Goal: Navigation & Orientation: Find specific page/section

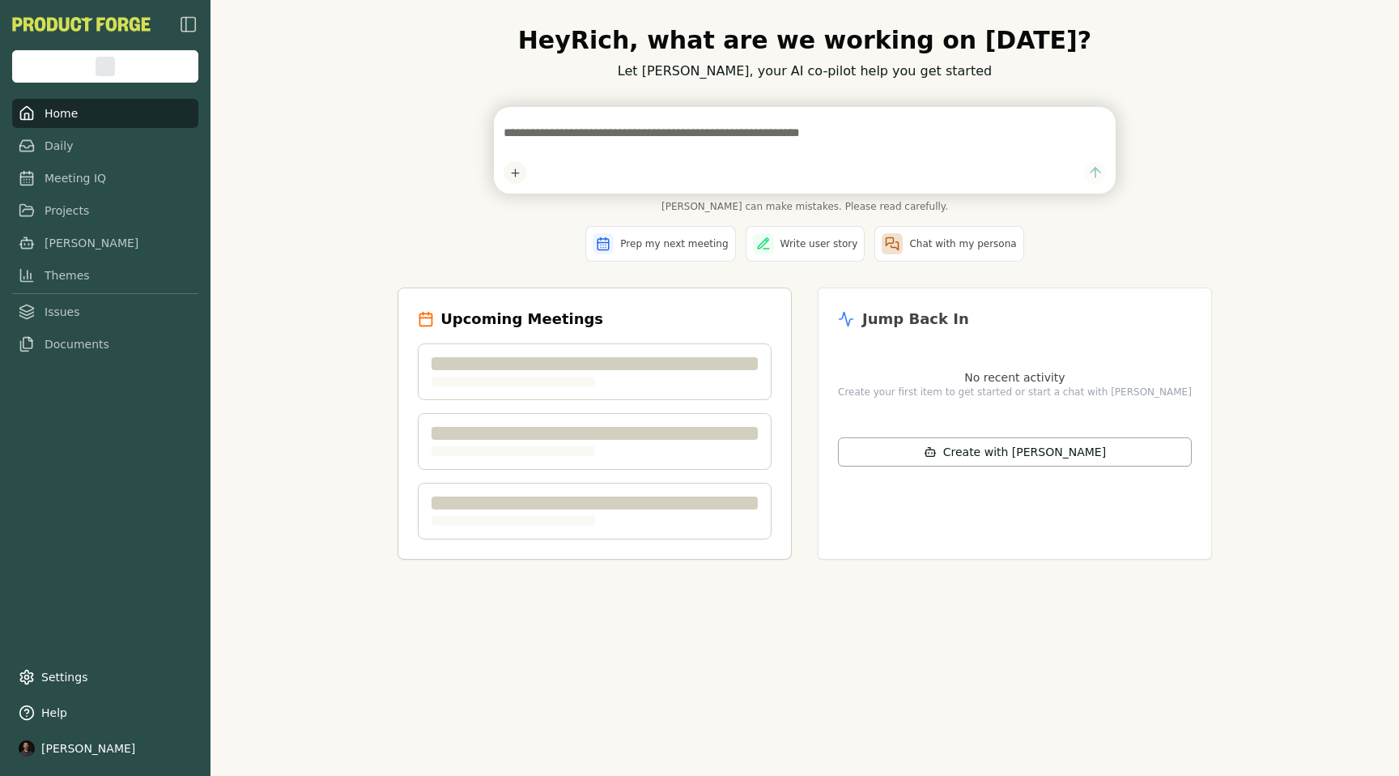
click at [1383, 377] on div "Hey [PERSON_NAME] , what are we working on [DATE]? Let [PERSON_NAME], your AI c…" at bounding box center [805, 388] width 1189 height 776
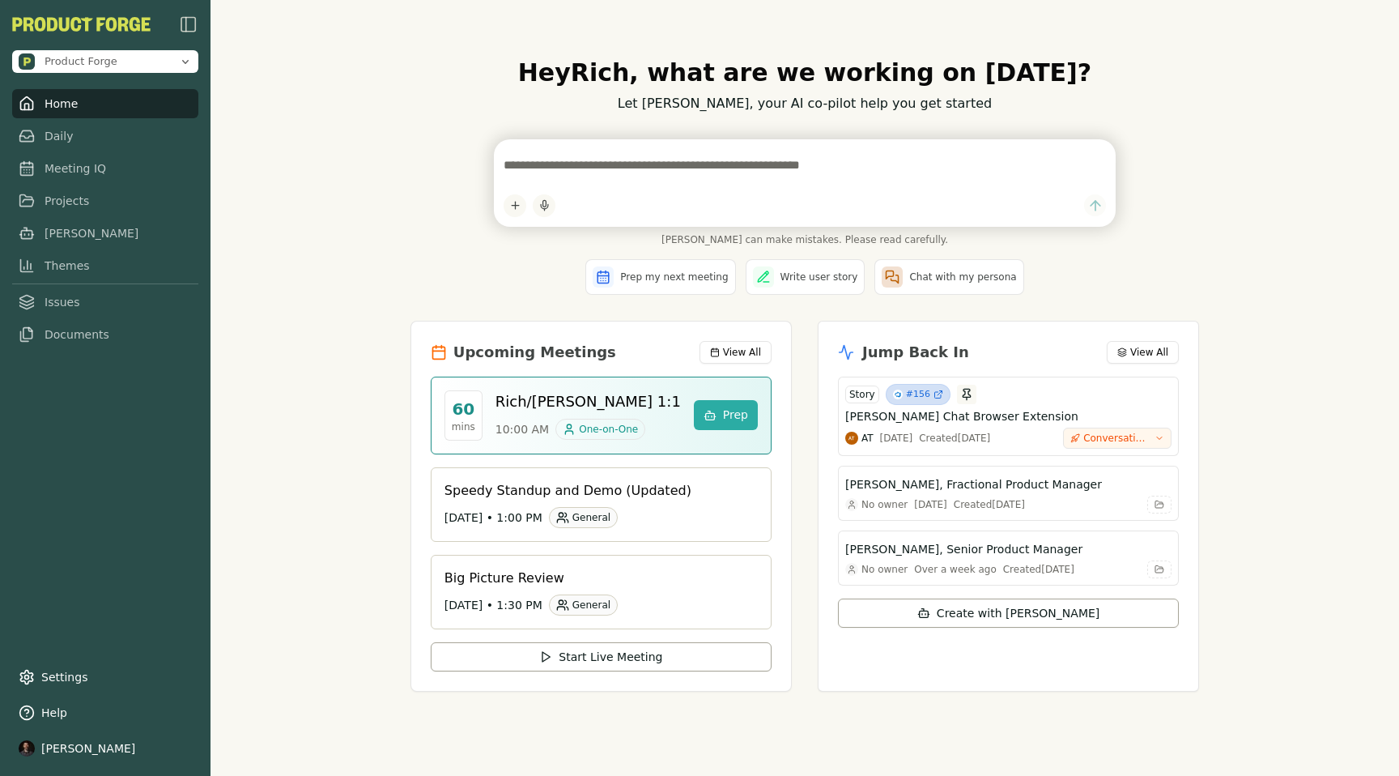
click at [372, 337] on div "Hey [PERSON_NAME] , what are we working on [DATE]? Let [PERSON_NAME], your AI c…" at bounding box center [805, 388] width 1189 height 776
click at [1280, 438] on div "Hey [PERSON_NAME] , what are we working on [DATE]? Let [PERSON_NAME], your AI c…" at bounding box center [805, 388] width 1189 height 776
click at [1303, 245] on div "Hey [PERSON_NAME] , what are we working on [DATE]? Let [PERSON_NAME], your AI c…" at bounding box center [805, 388] width 1189 height 776
click at [1212, 168] on div "Hey [PERSON_NAME] , what are we working on [DATE]? Let [PERSON_NAME], your AI c…" at bounding box center [805, 388] width 1189 height 776
click at [279, 457] on div "Hey [PERSON_NAME] , what are we working on [DATE]? Let [PERSON_NAME], your AI c…" at bounding box center [805, 388] width 1189 height 776
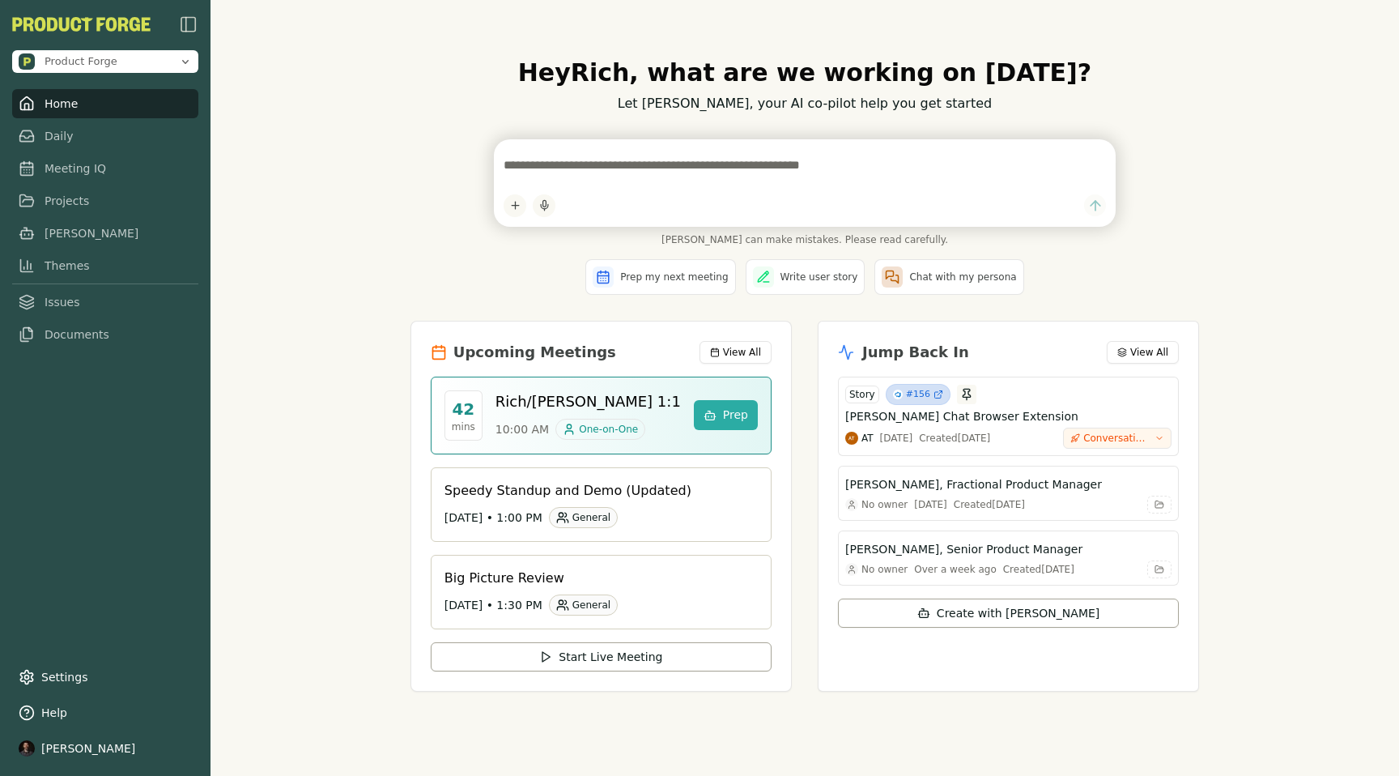
click at [302, 266] on div "Hey [PERSON_NAME] , what are we working on [DATE]? Let [PERSON_NAME], your AI c…" at bounding box center [805, 388] width 1189 height 776
click at [296, 356] on div "Hey [PERSON_NAME] , what are we working on [DATE]? Let [PERSON_NAME], your AI c…" at bounding box center [805, 388] width 1189 height 776
click at [64, 168] on link "Meeting IQ" at bounding box center [105, 163] width 186 height 29
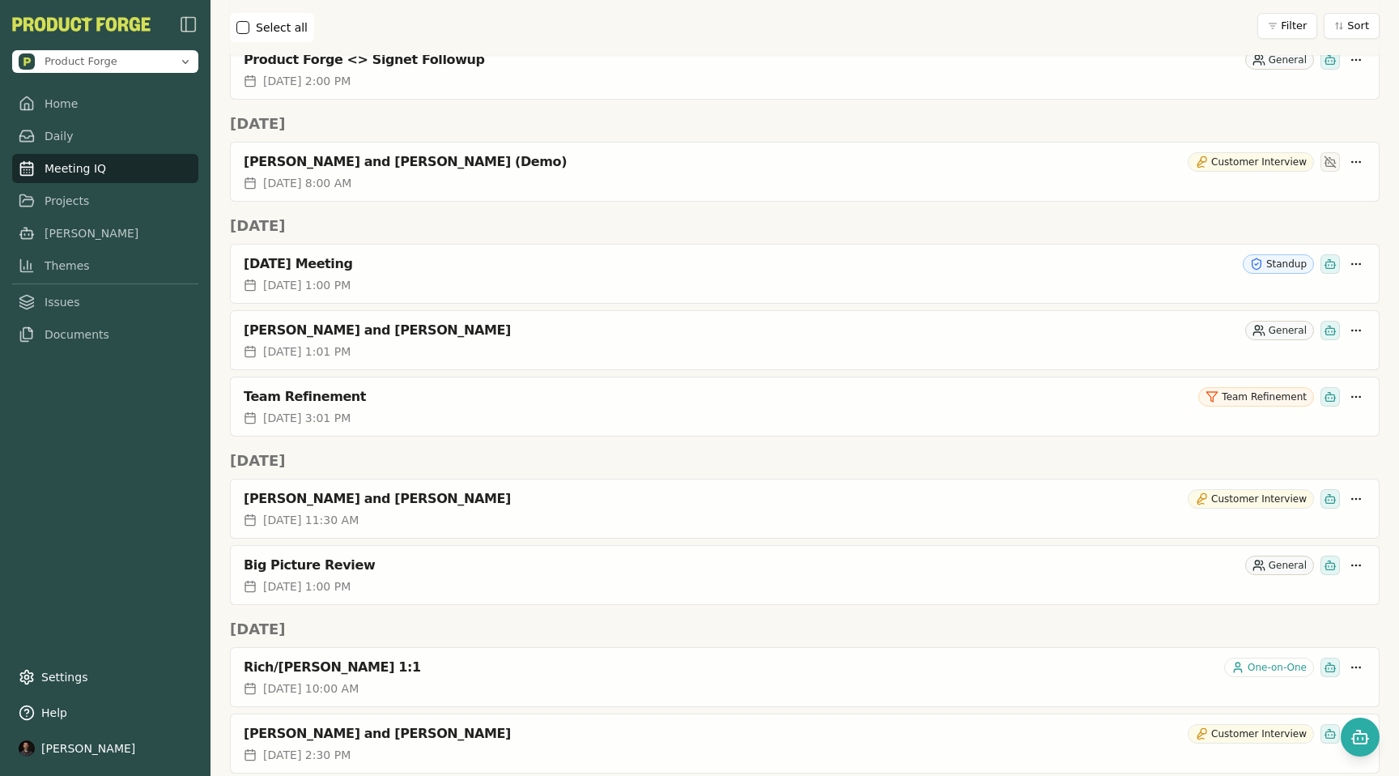
scroll to position [1381, 0]
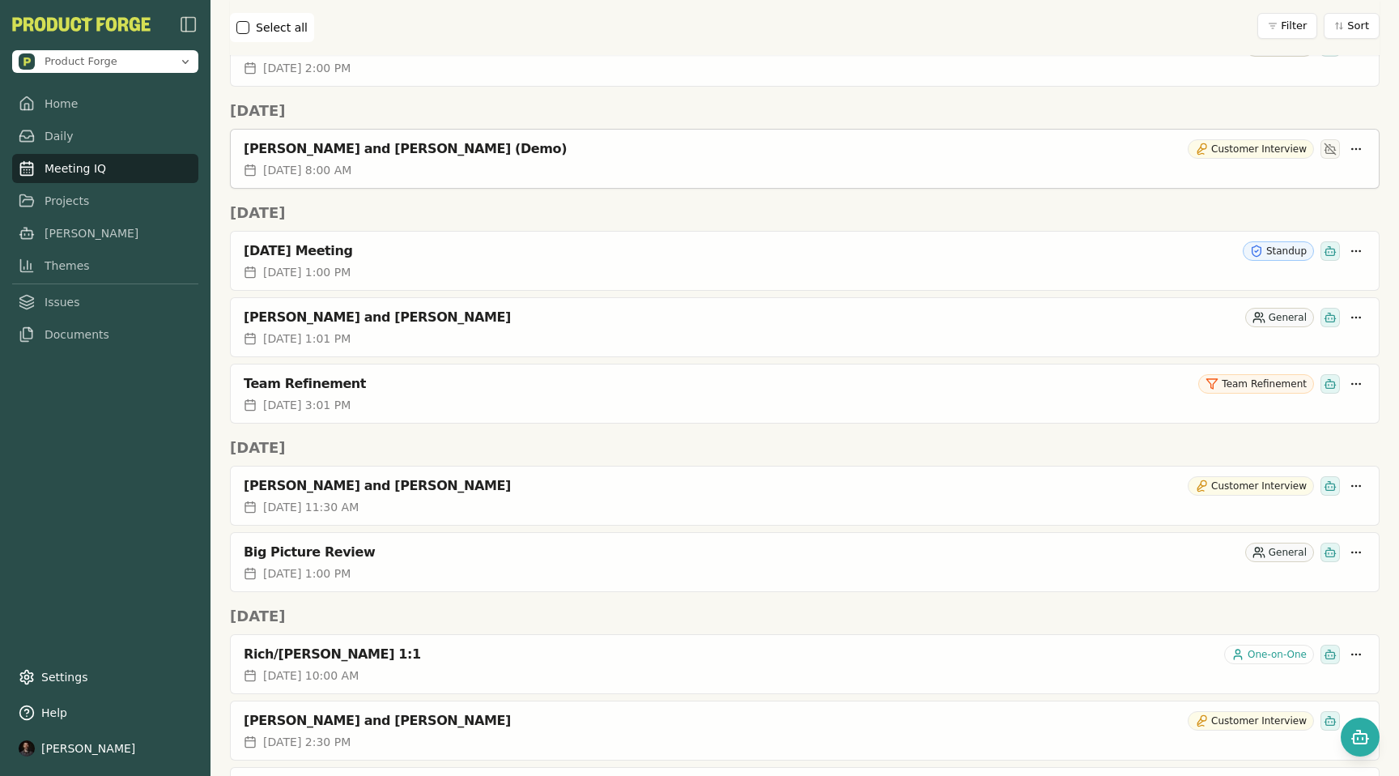
click at [390, 158] on div "[PERSON_NAME] and [PERSON_NAME] (Demo) Customer Interview" at bounding box center [805, 148] width 1122 height 19
click at [358, 152] on div "[PERSON_NAME] and [PERSON_NAME] (Demo)" at bounding box center [713, 149] width 938 height 16
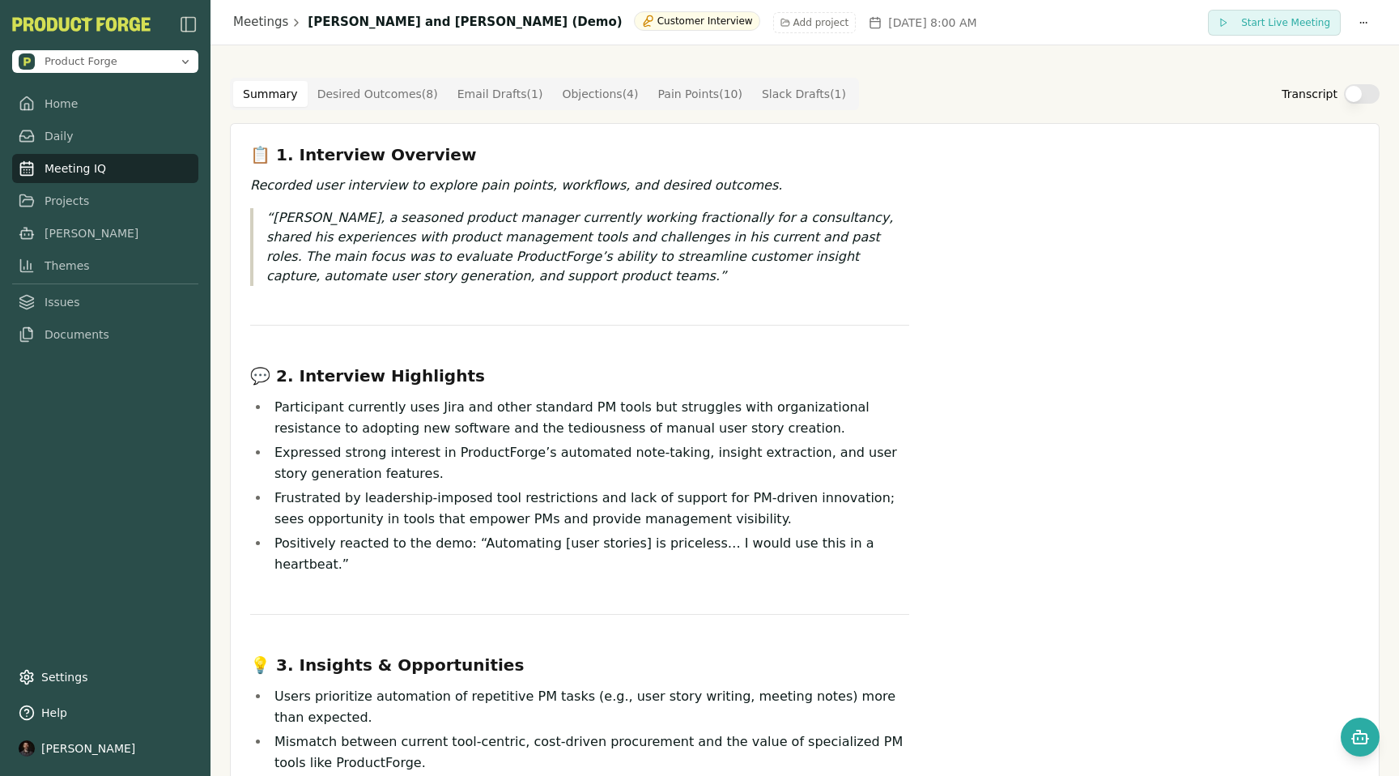
click at [356, 88] on Outcome "Desired Outcomes ( 8 )" at bounding box center [378, 94] width 140 height 26
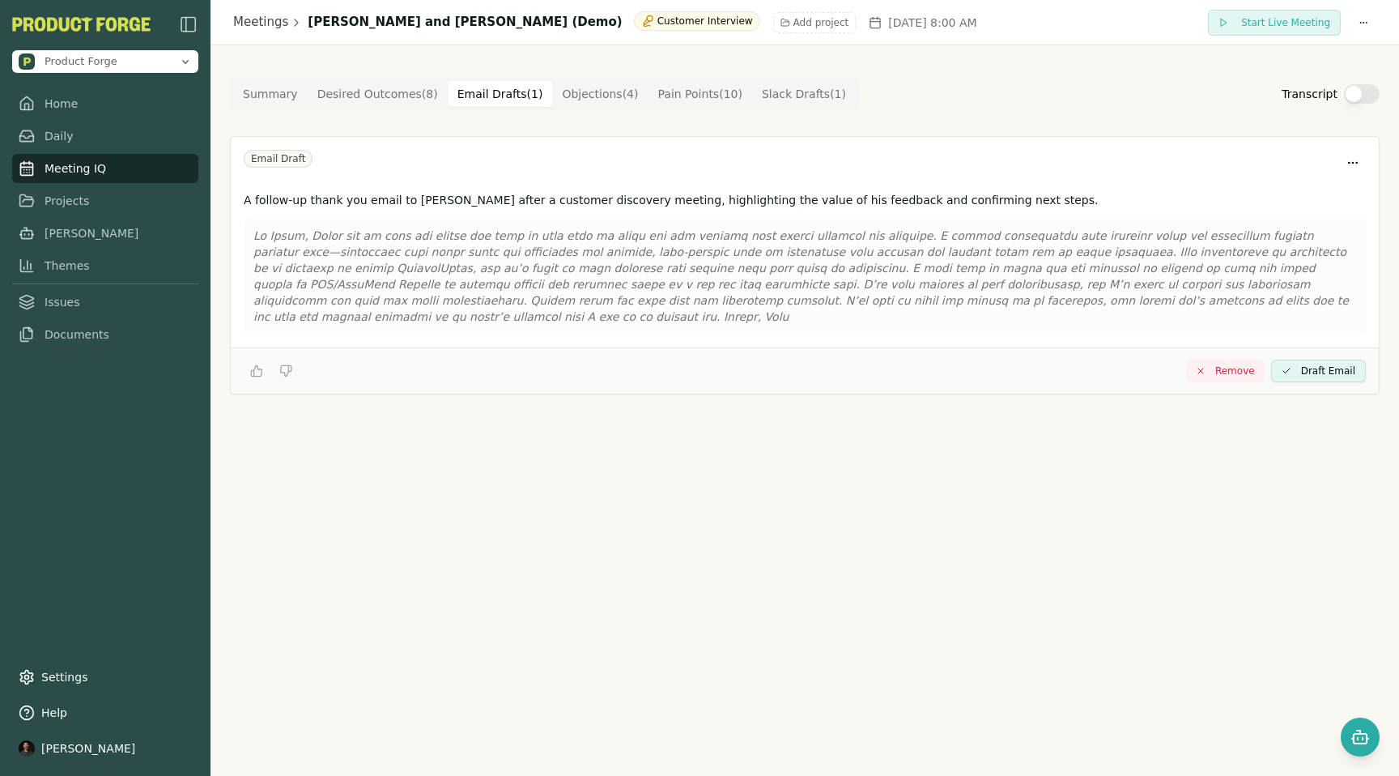
click at [501, 93] on Draft "Email Drafts ( 1 )" at bounding box center [500, 94] width 105 height 26
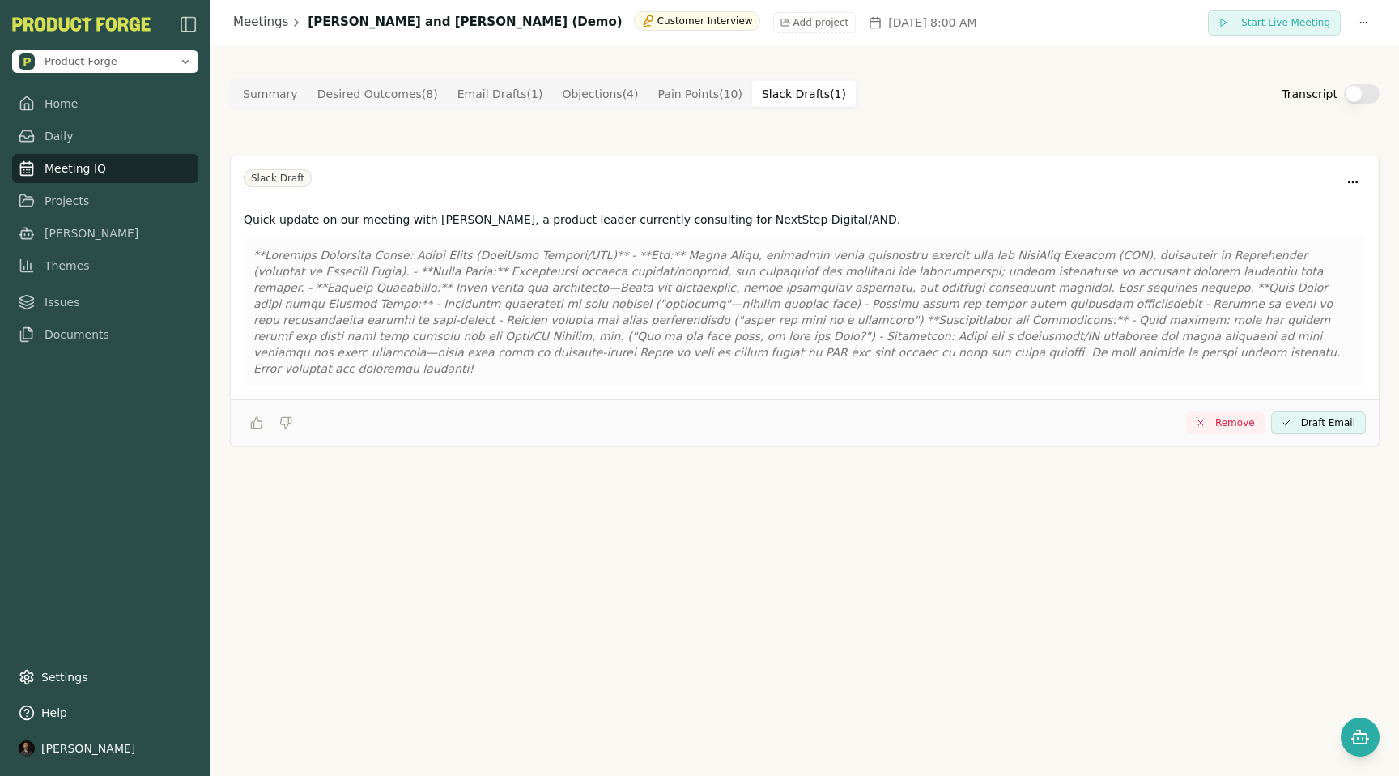
click at [792, 92] on Draft "Slack Drafts ( 1 )" at bounding box center [804, 94] width 104 height 26
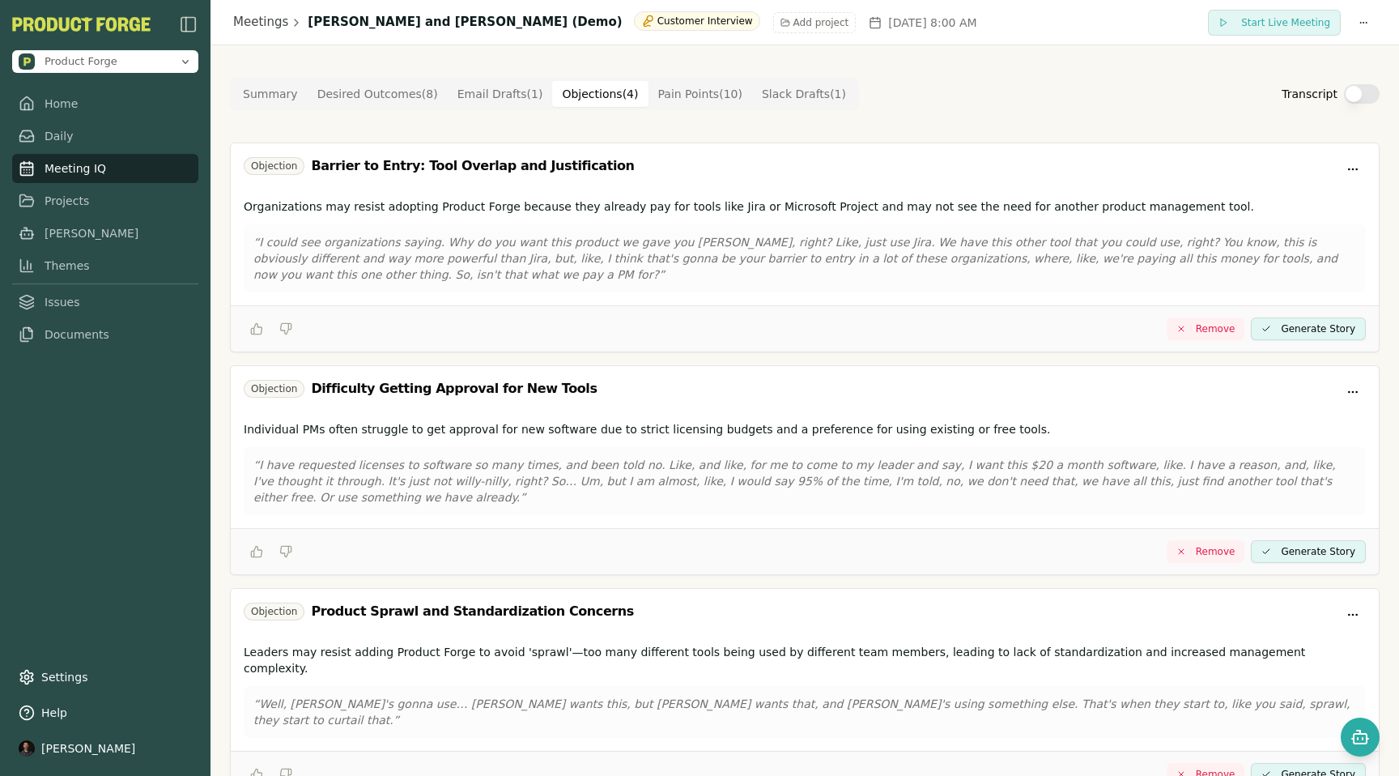
click at [573, 102] on button "Objections ( 4 )" at bounding box center [600, 94] width 96 height 26
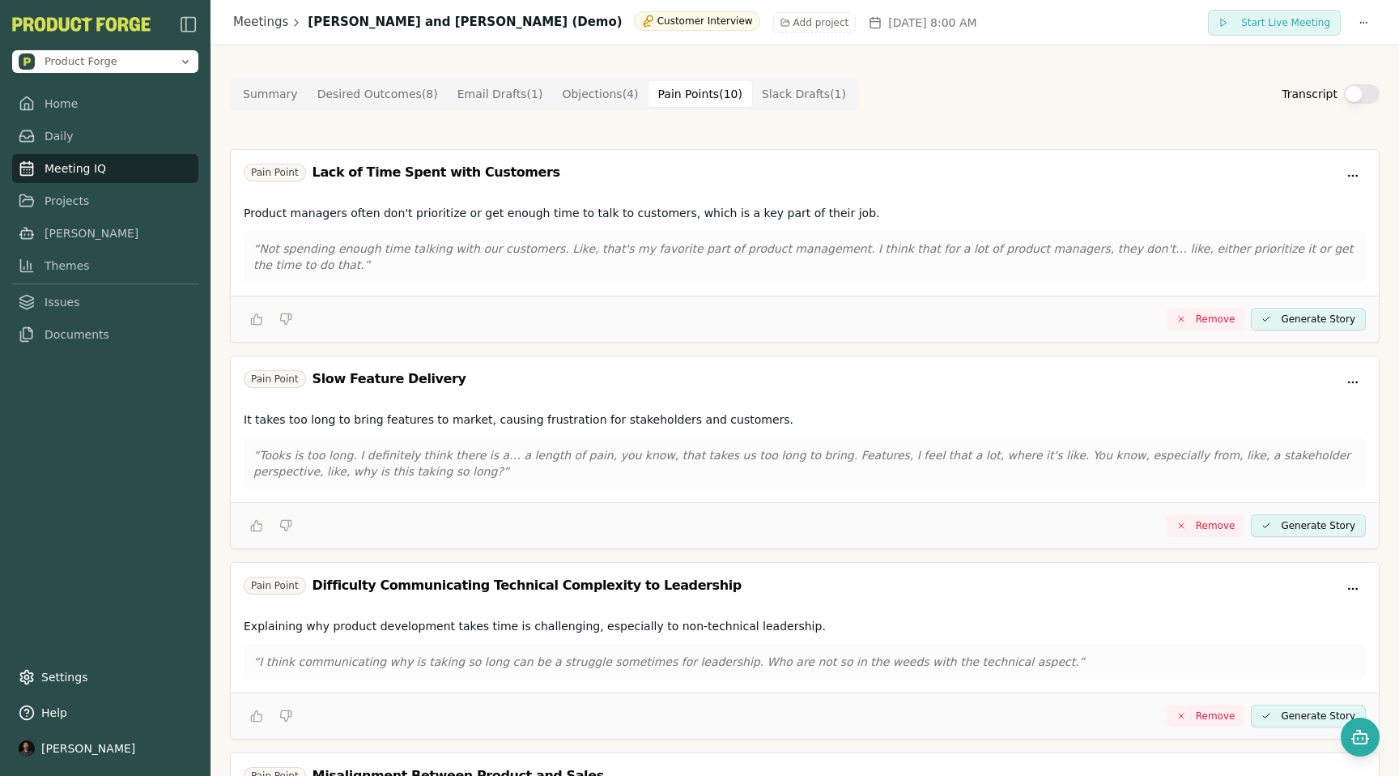
click at [670, 95] on Point "Pain Points ( 10 )" at bounding box center [701, 94] width 104 height 26
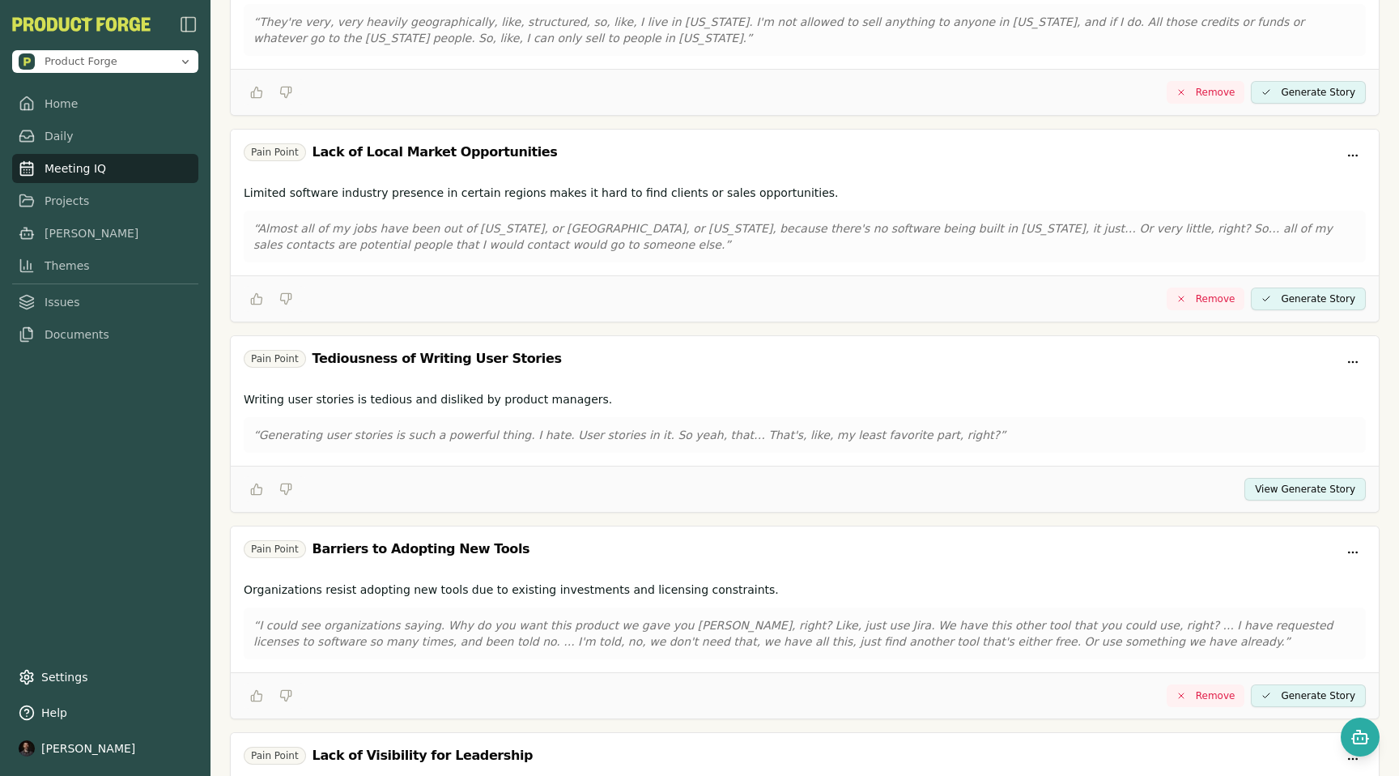
scroll to position [1445, 0]
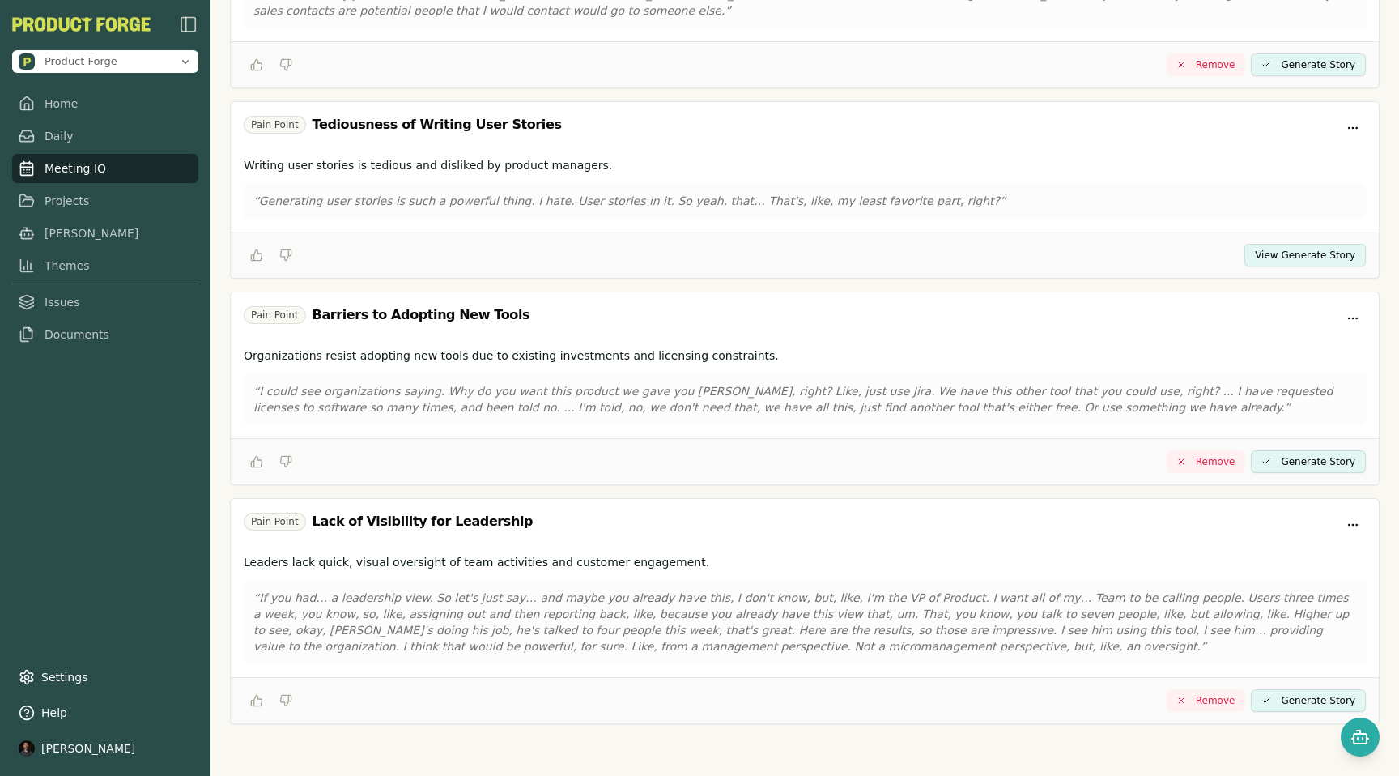
click at [1194, 258] on div "View Generate Story" at bounding box center [805, 255] width 1148 height 46
click at [1323, 253] on button "View Generate Story" at bounding box center [1305, 255] width 121 height 23
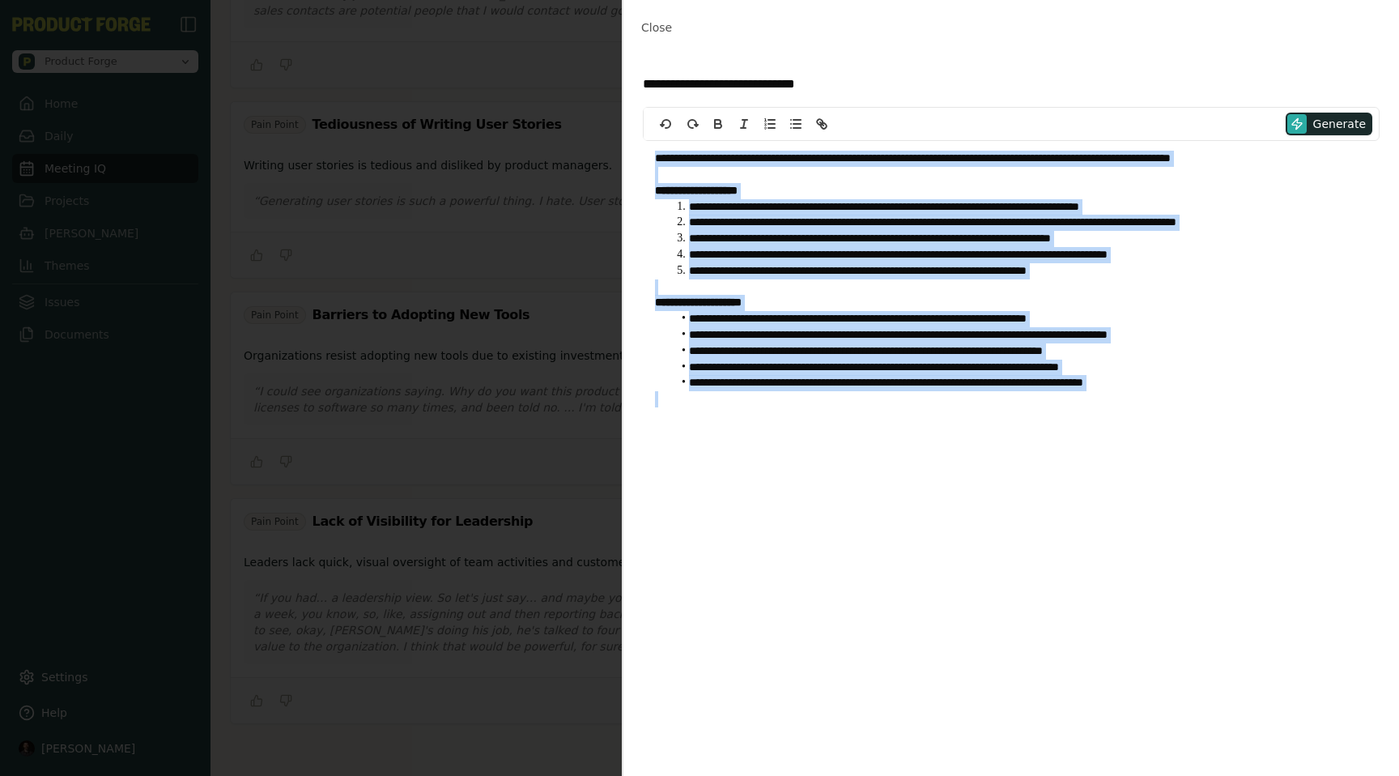
drag, startPoint x: 1204, startPoint y: 393, endPoint x: 691, endPoint y: 147, distance: 569.4
click at [691, 144] on div "**********" at bounding box center [1011, 279] width 737 height 276
click at [705, 167] on p at bounding box center [1011, 175] width 713 height 16
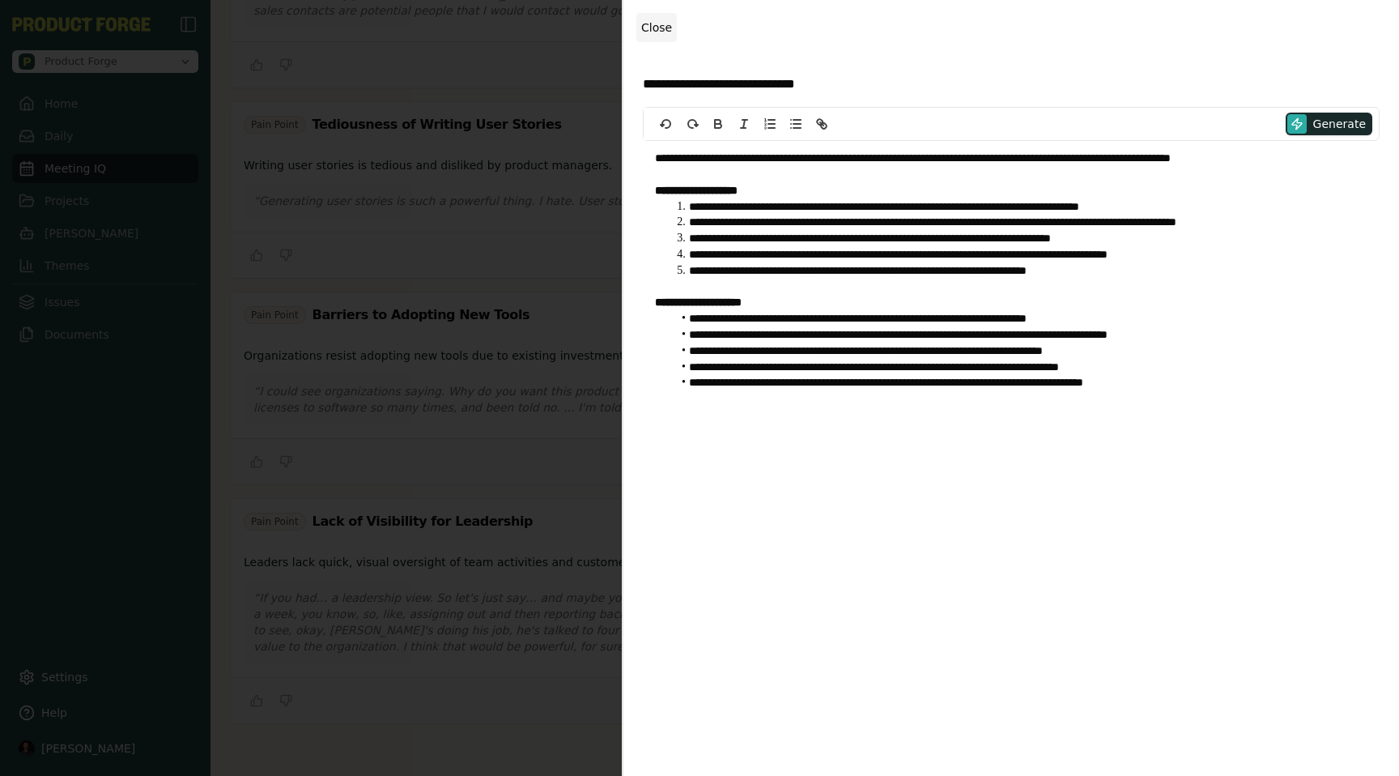
click at [649, 23] on span "Close" at bounding box center [656, 27] width 31 height 13
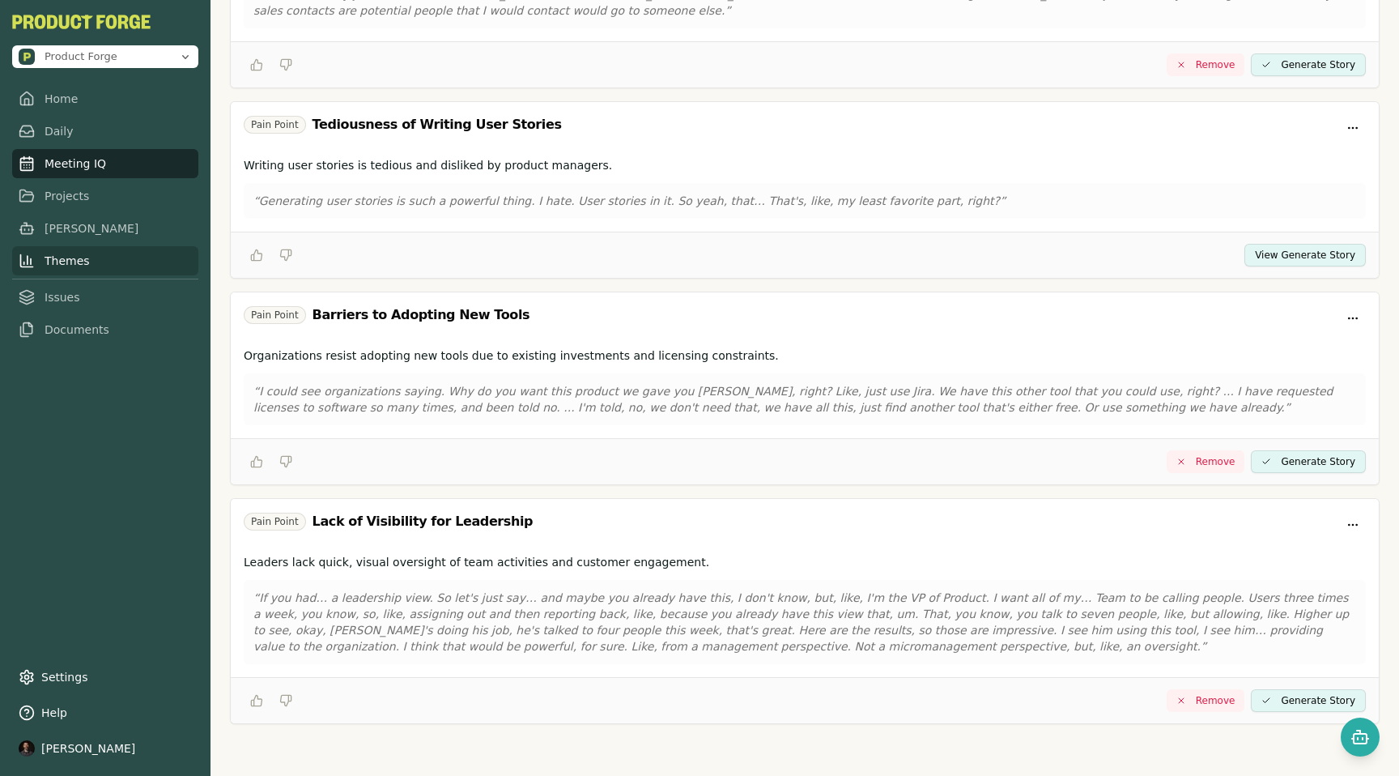
click at [80, 270] on link "Themes" at bounding box center [105, 260] width 186 height 29
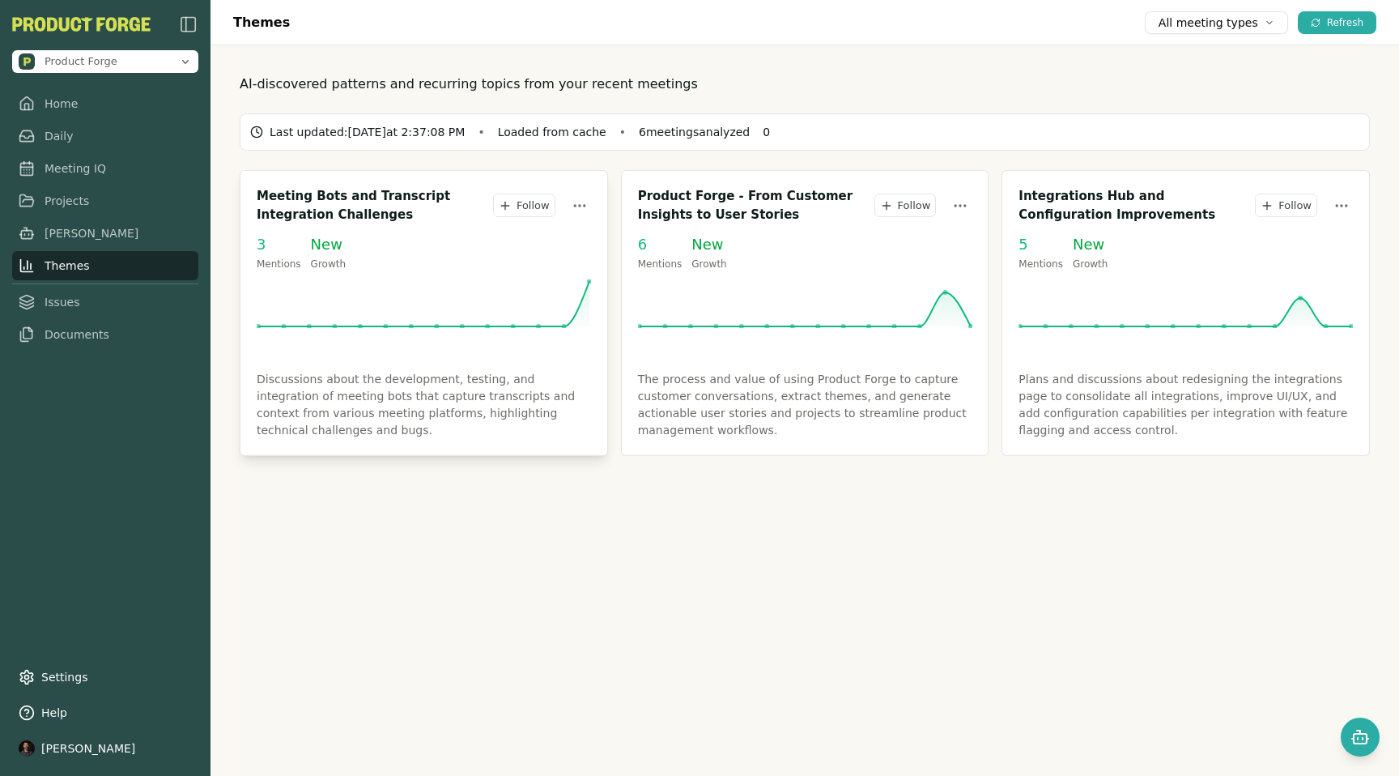
click at [389, 215] on h3 "Meeting Bots and Transcript Integration Challenges" at bounding box center [375, 205] width 236 height 36
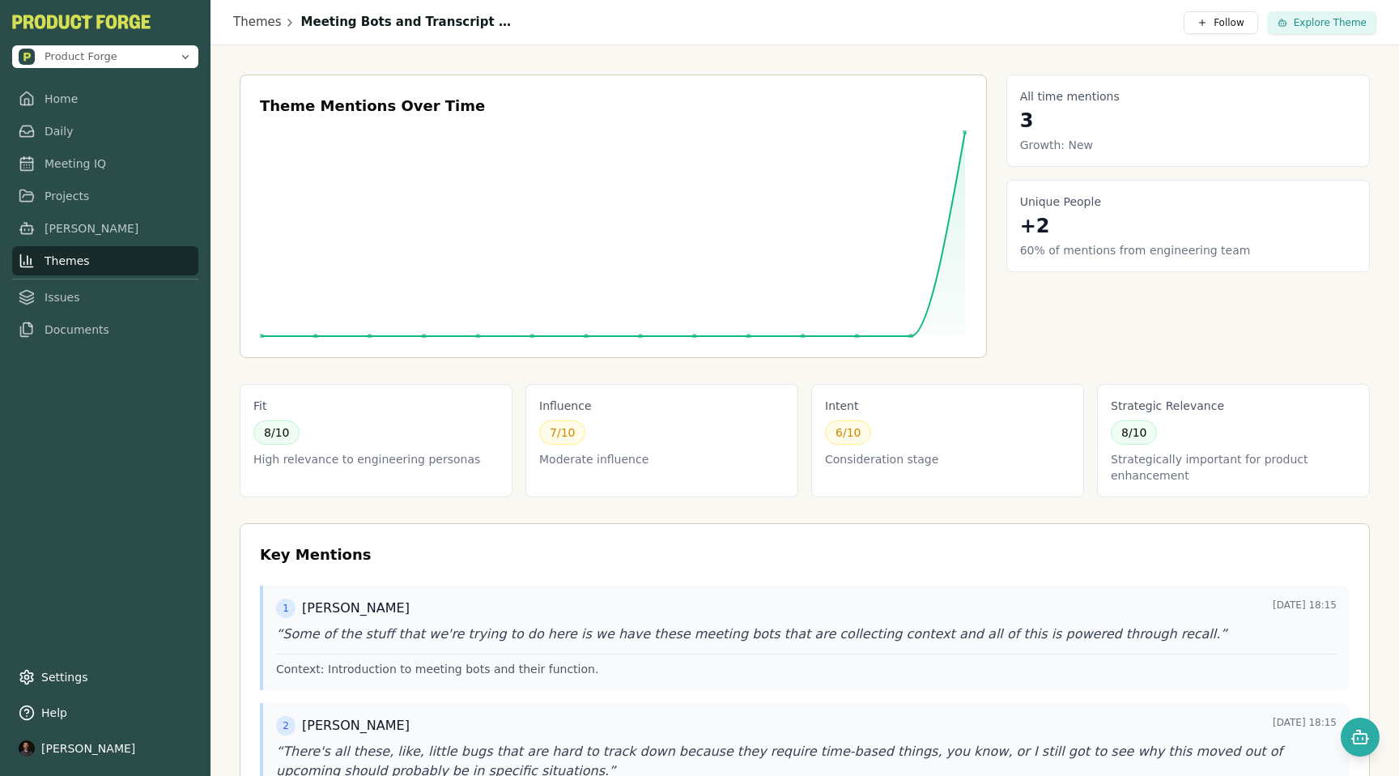
click at [51, 255] on link "Themes" at bounding box center [105, 260] width 186 height 29
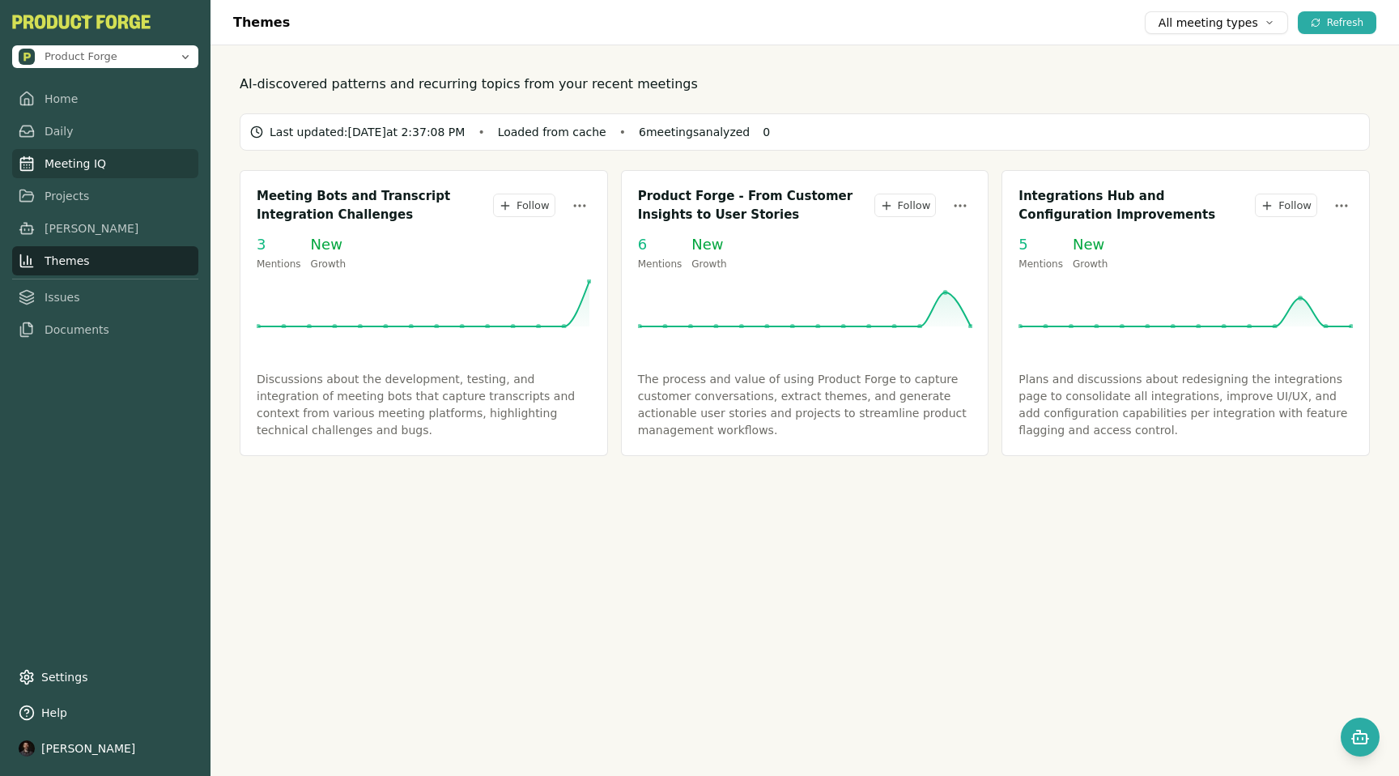
click at [63, 161] on link "Meeting IQ" at bounding box center [105, 163] width 186 height 29
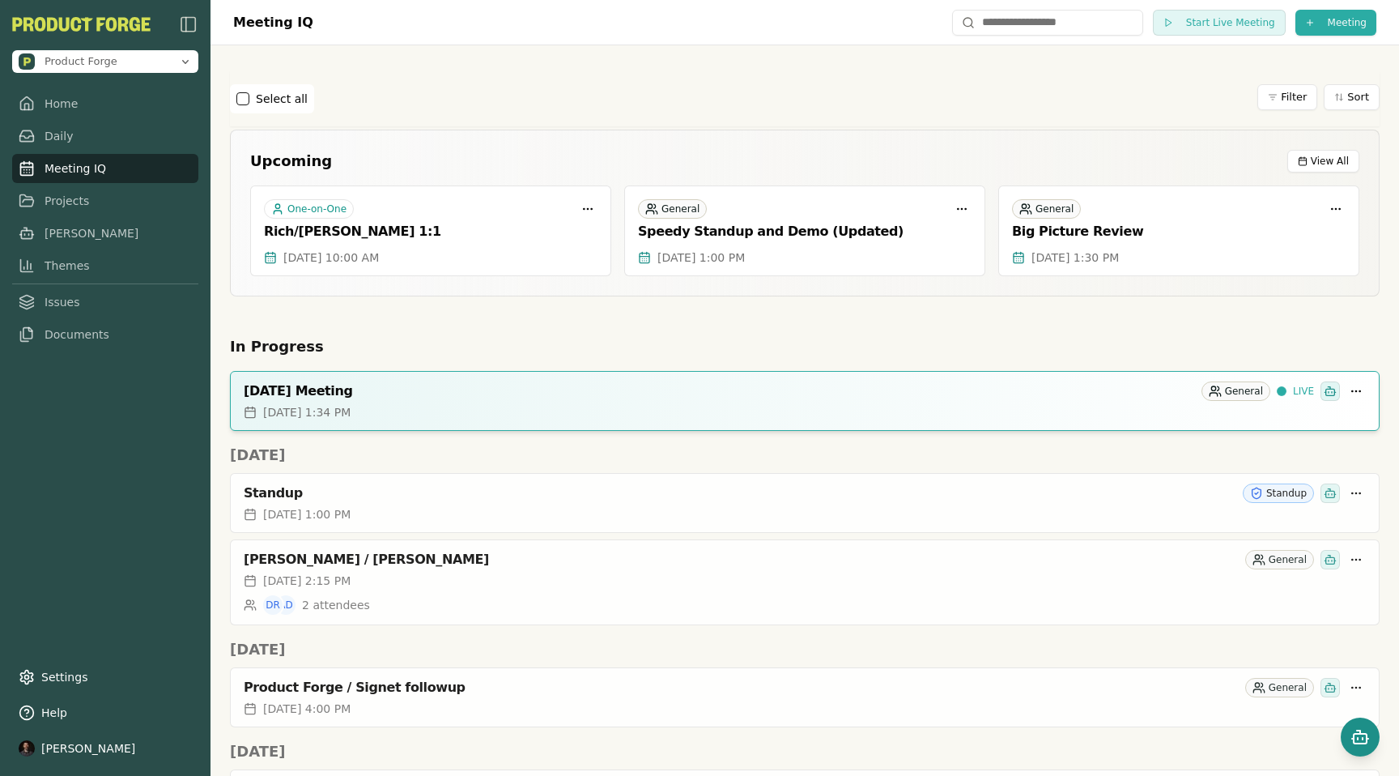
click at [1363, 734] on rect "Open chat" at bounding box center [1360, 739] width 13 height 10
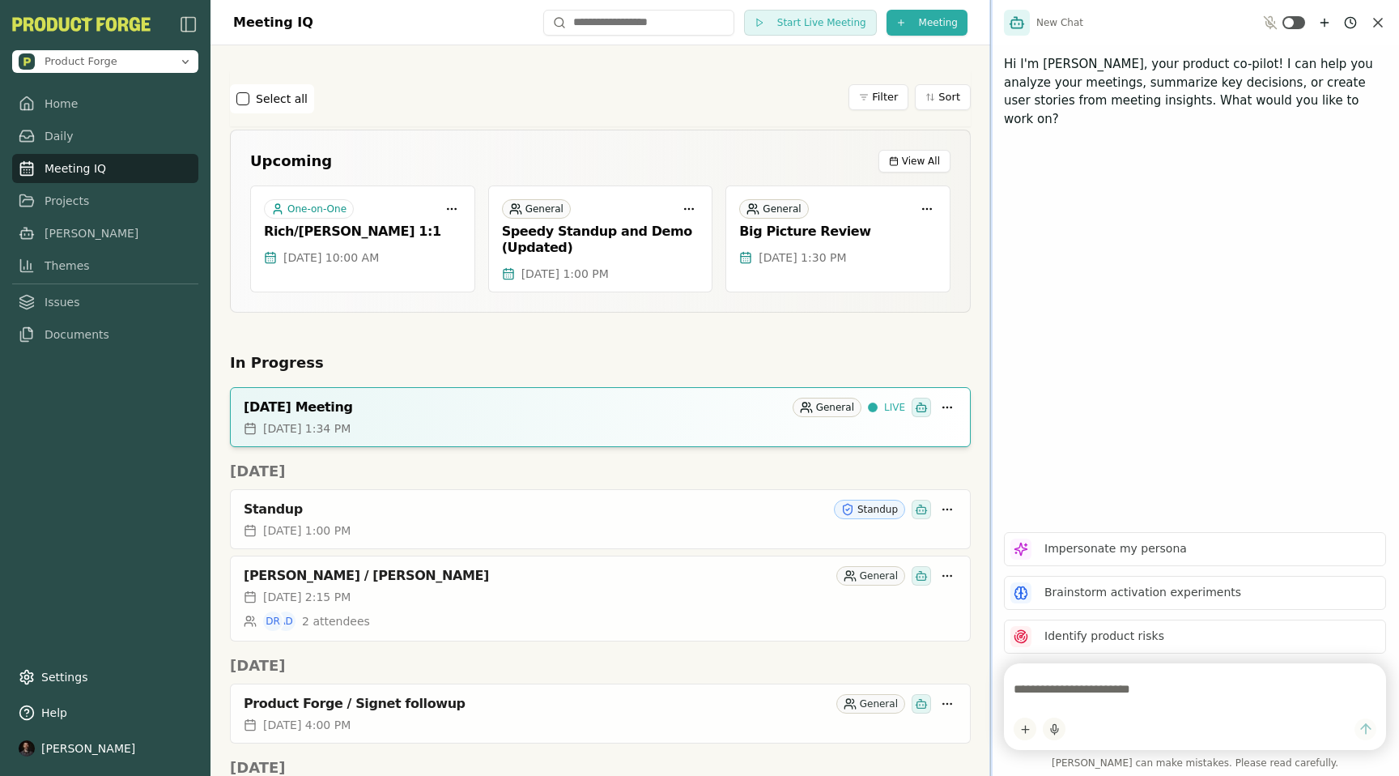
drag, startPoint x: 1108, startPoint y: 245, endPoint x: 965, endPoint y: 254, distance: 142.9
click at [990, 253] on div at bounding box center [991, 388] width 3 height 776
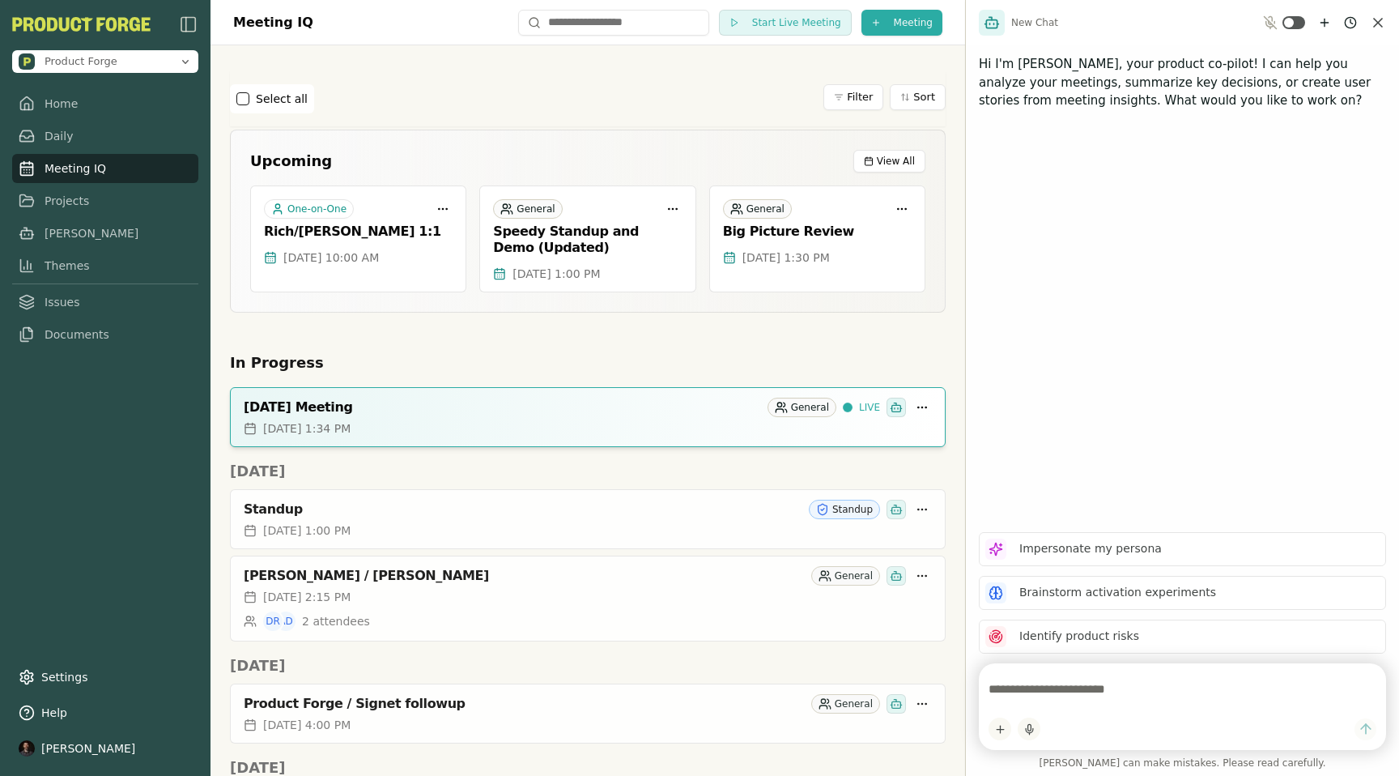
click at [1012, 686] on textarea at bounding box center [1183, 689] width 388 height 32
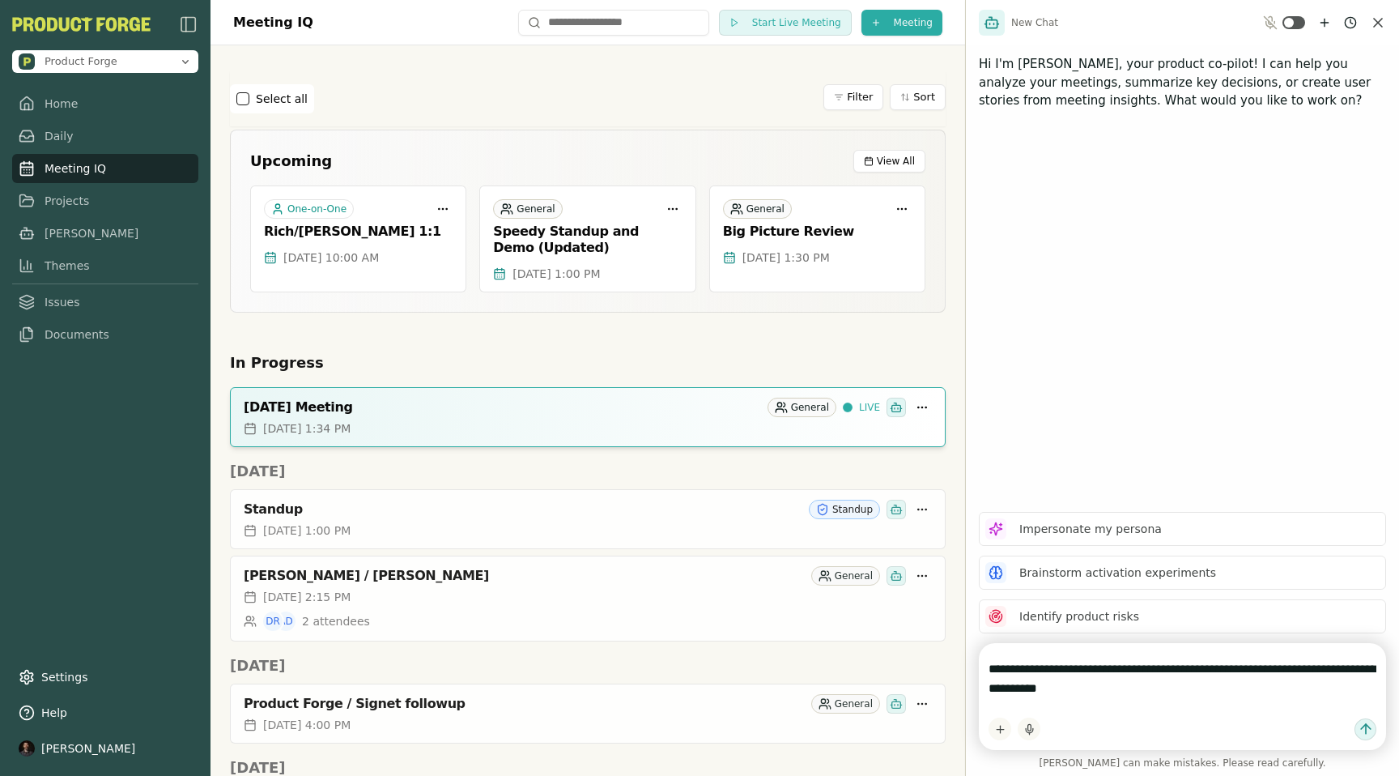
type textarea "**********"
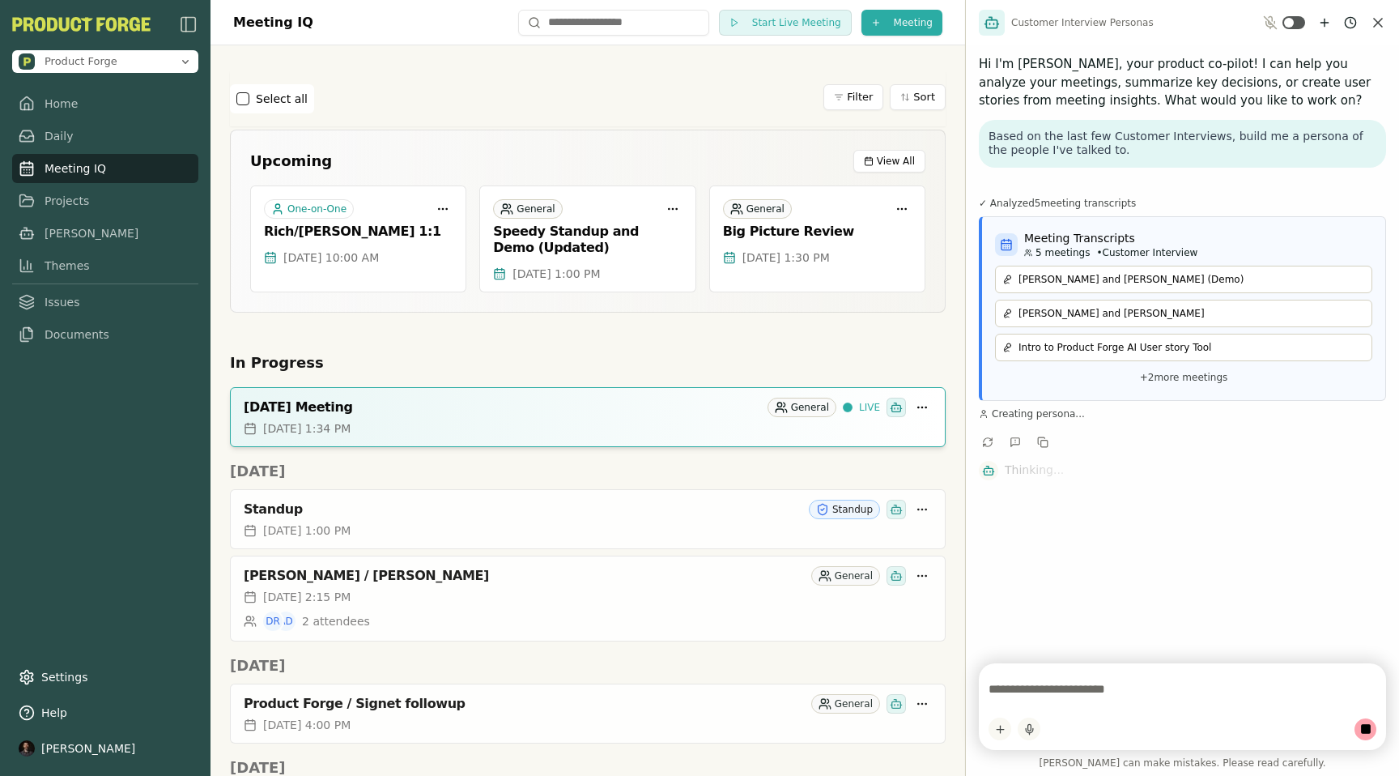
scroll to position [258, 0]
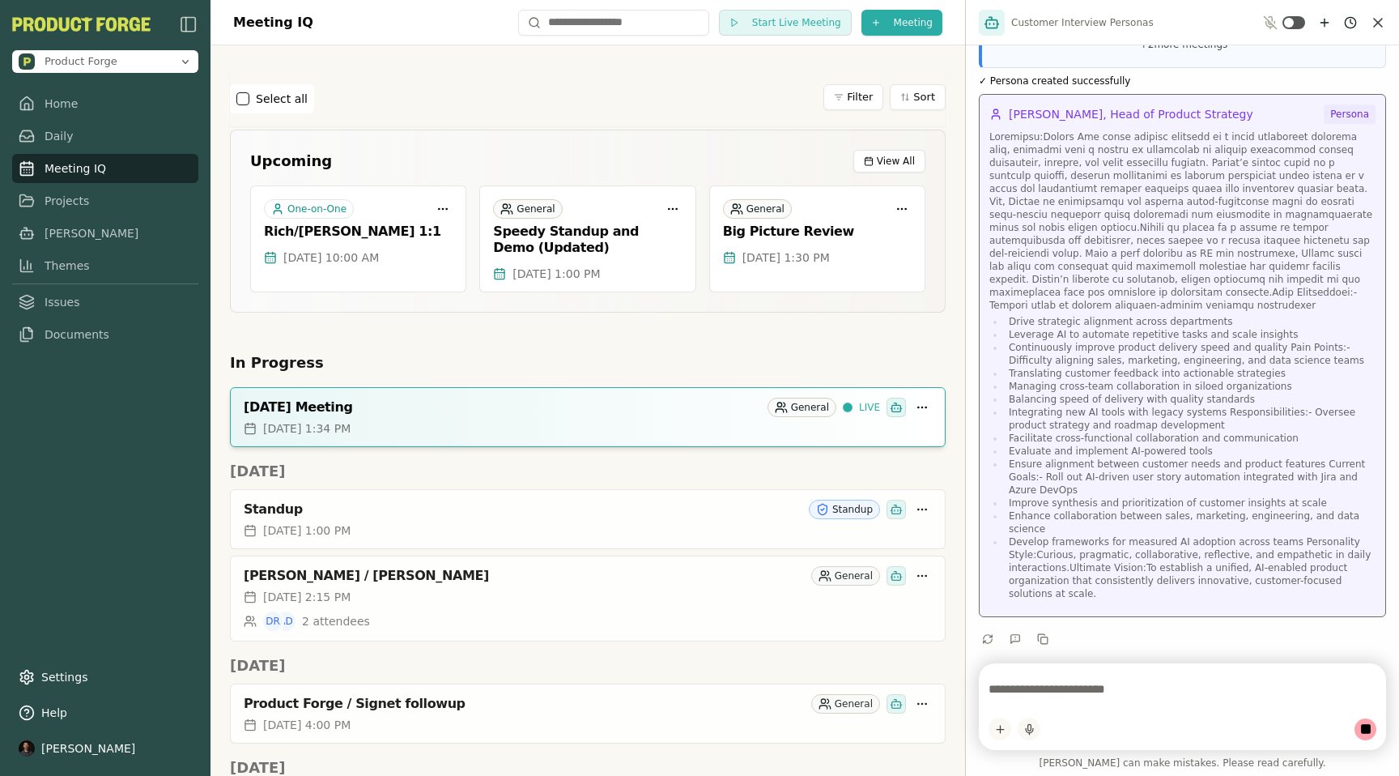
click at [1205, 328] on li "Leverage AI to automate repetitive tasks and scale insights" at bounding box center [1190, 334] width 371 height 13
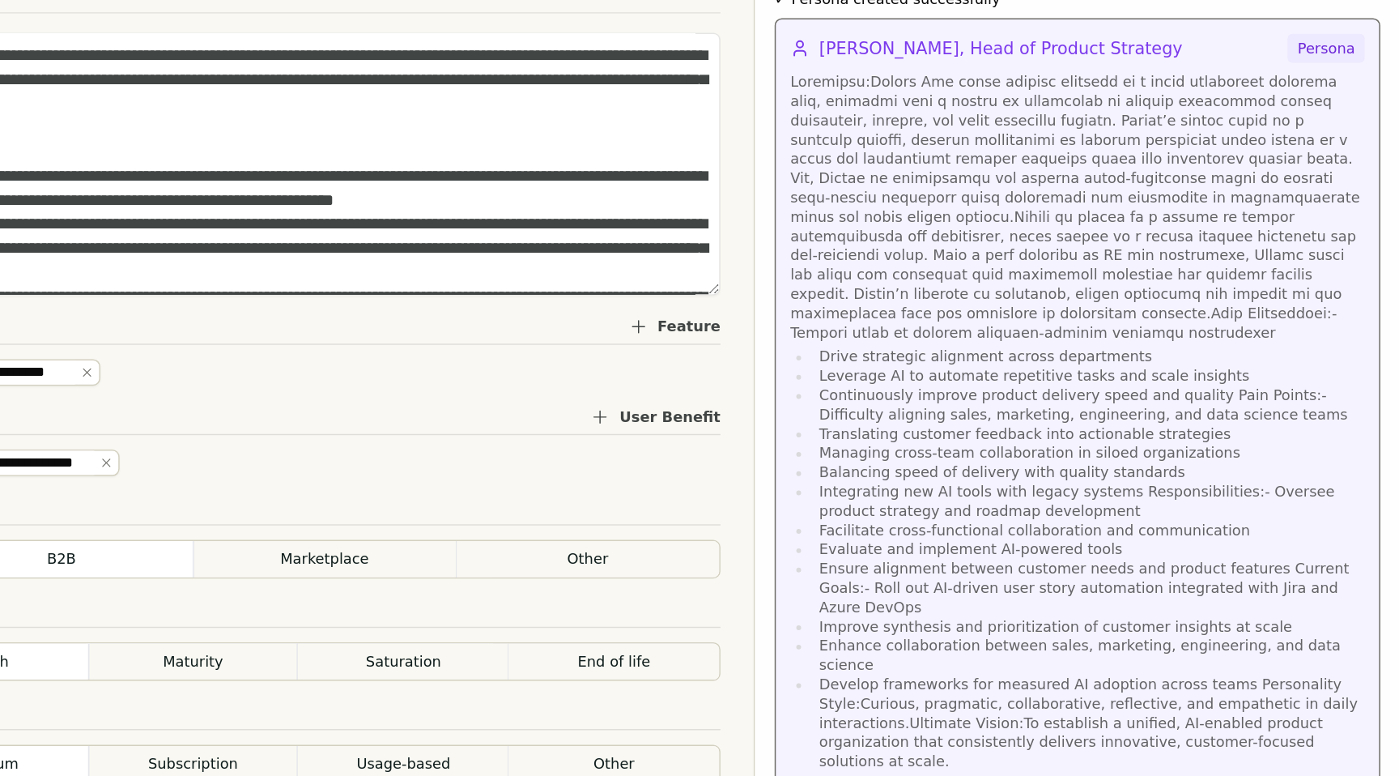
scroll to position [236, 0]
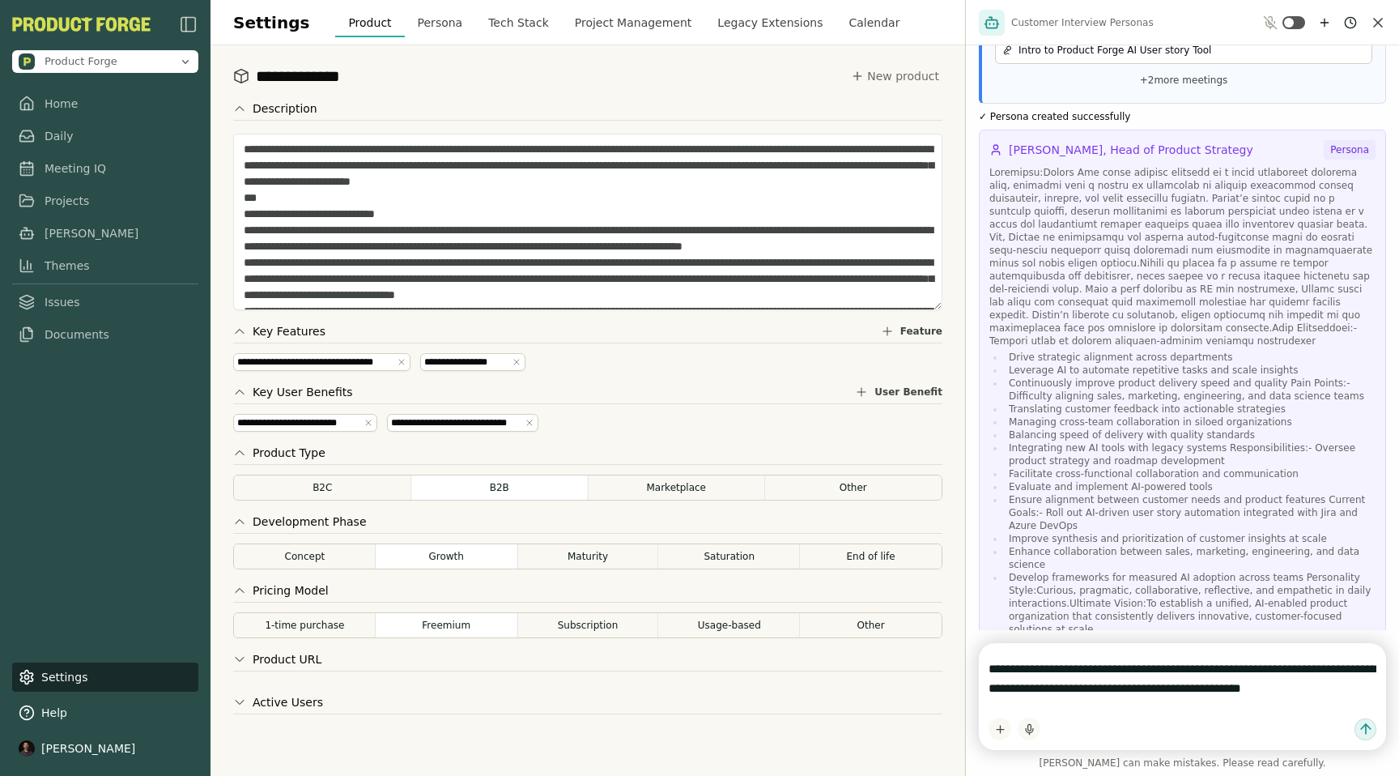
type textarea "**********"
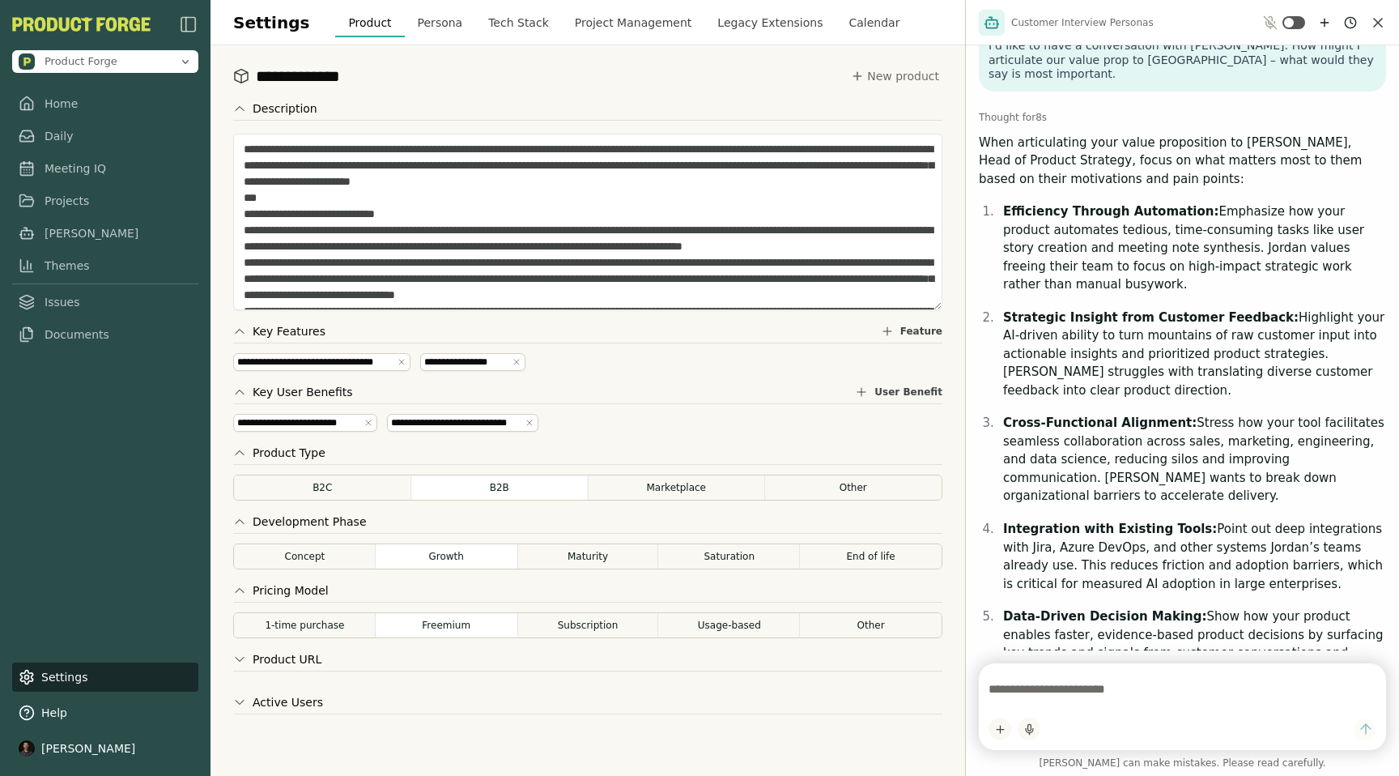
scroll to position [1463, 0]
click at [53, 202] on link "Projects" at bounding box center [105, 195] width 186 height 29
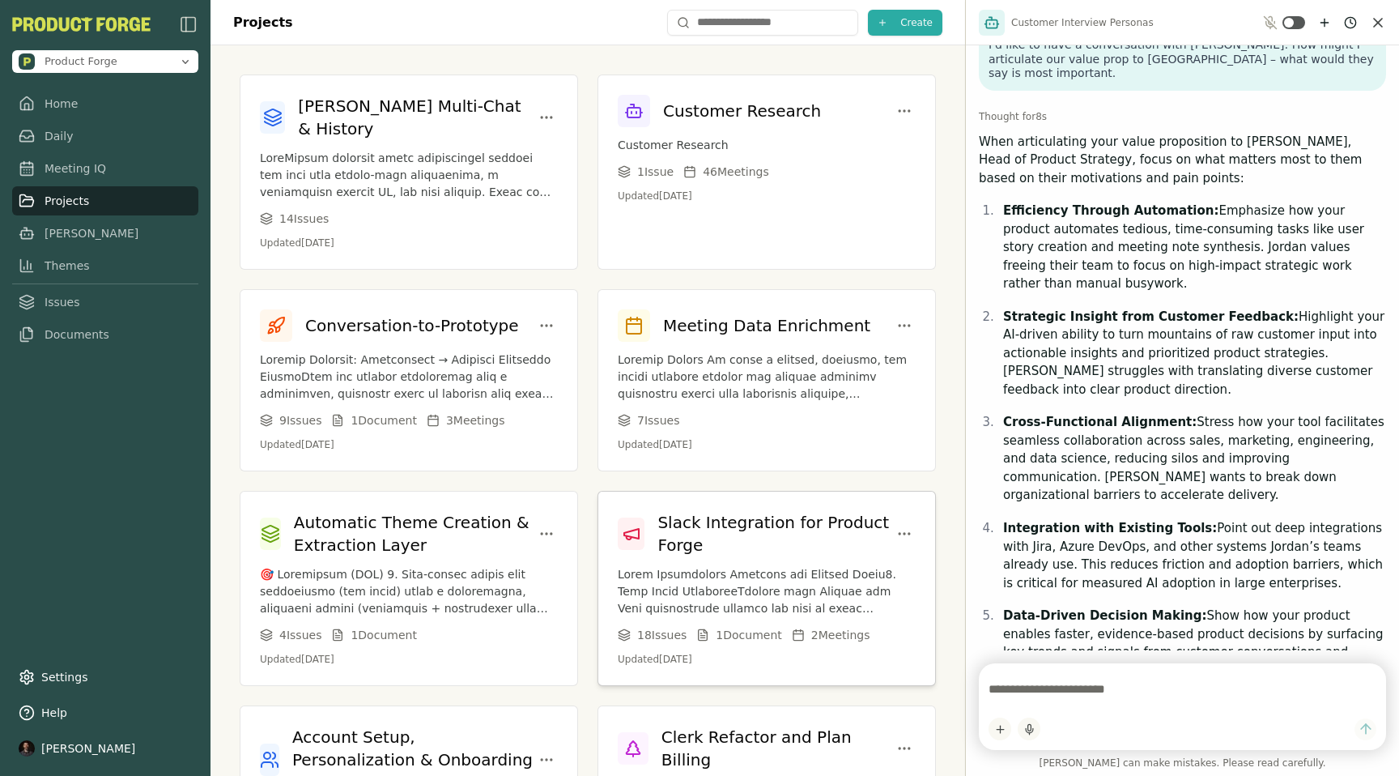
click at [734, 522] on h3 "Slack Integration for Product Forge" at bounding box center [776, 533] width 236 height 45
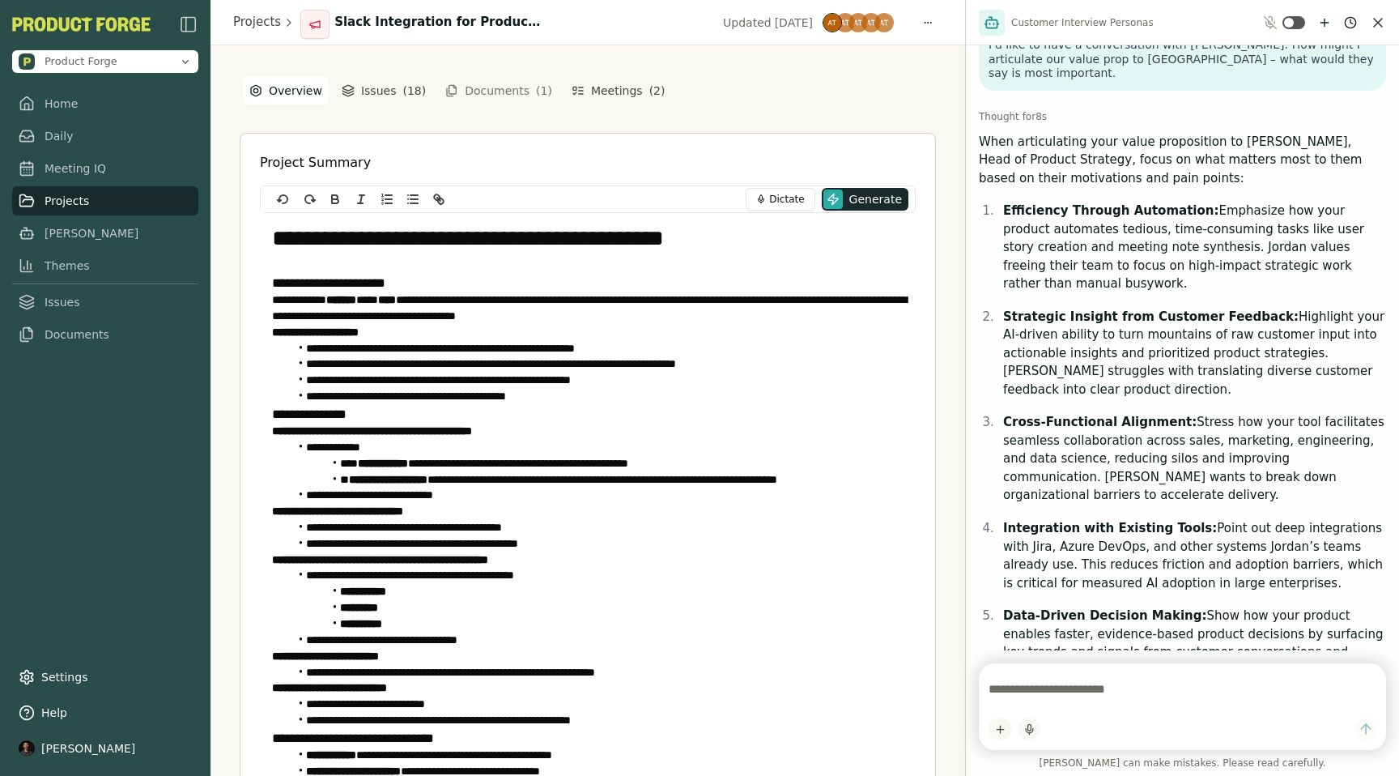
click at [505, 92] on button "Documents ( 1 )" at bounding box center [499, 91] width 126 height 26
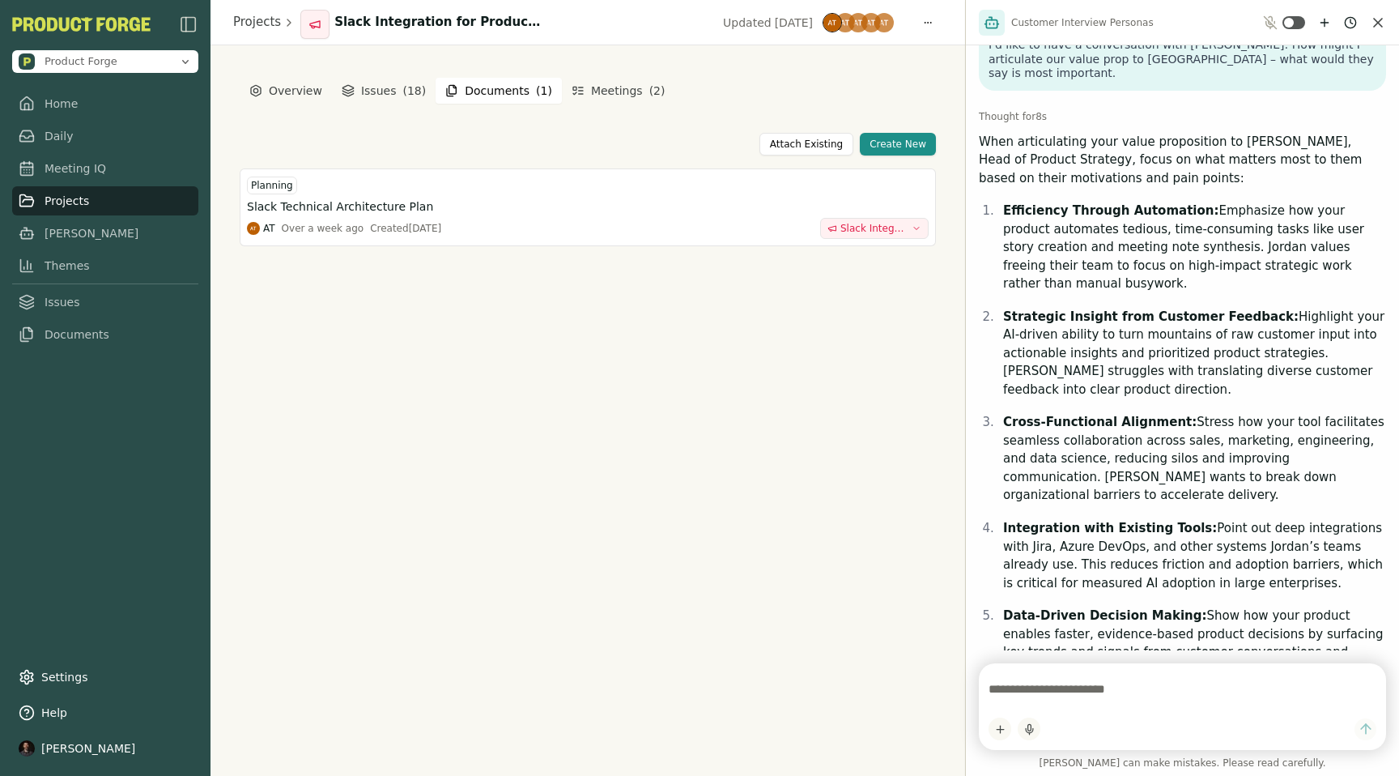
click at [872, 95] on div "Overview Issues ( 18 ) Documents ( 1 ) Meetings ( 2 ) Attach Existing Create Ne…" at bounding box center [588, 411] width 696 height 672
click at [71, 206] on link "Projects" at bounding box center [105, 195] width 186 height 29
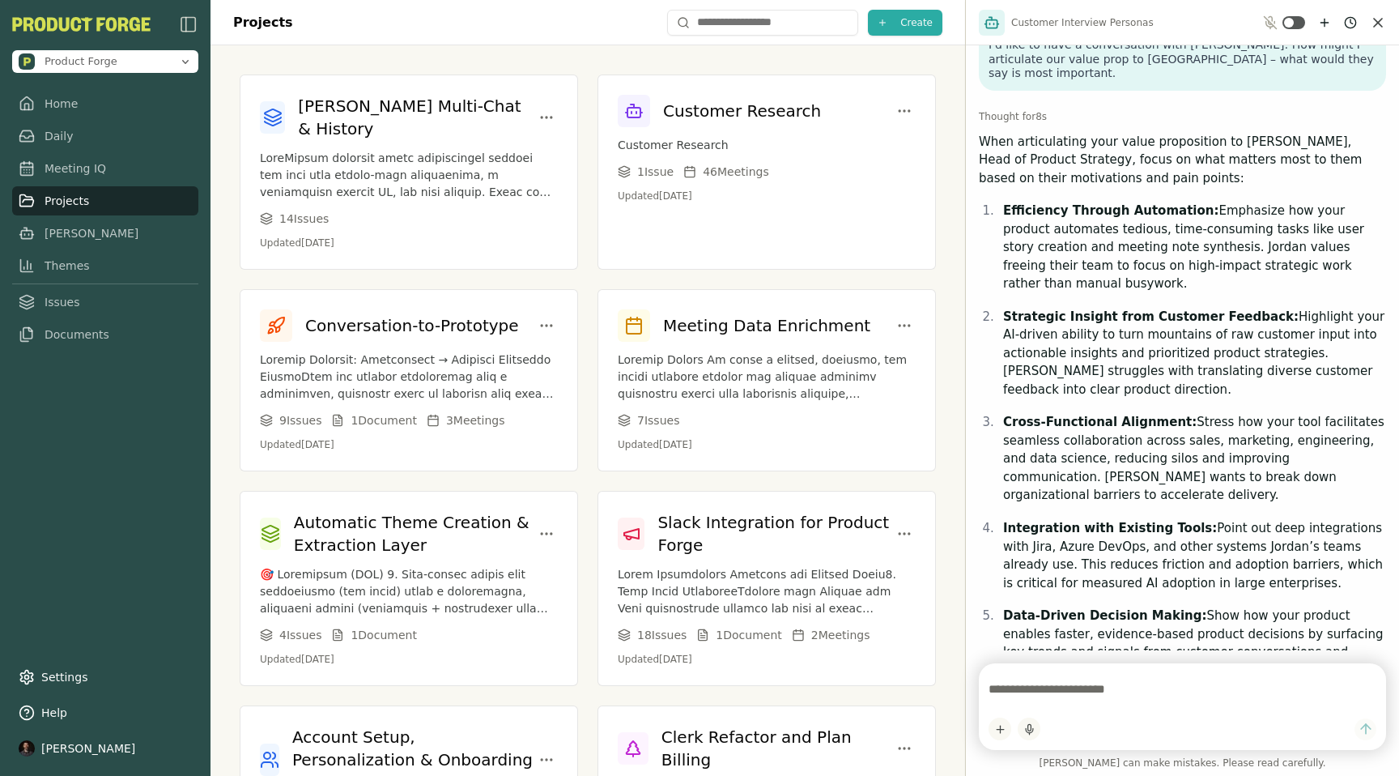
click at [1022, 688] on textarea at bounding box center [1183, 689] width 388 height 32
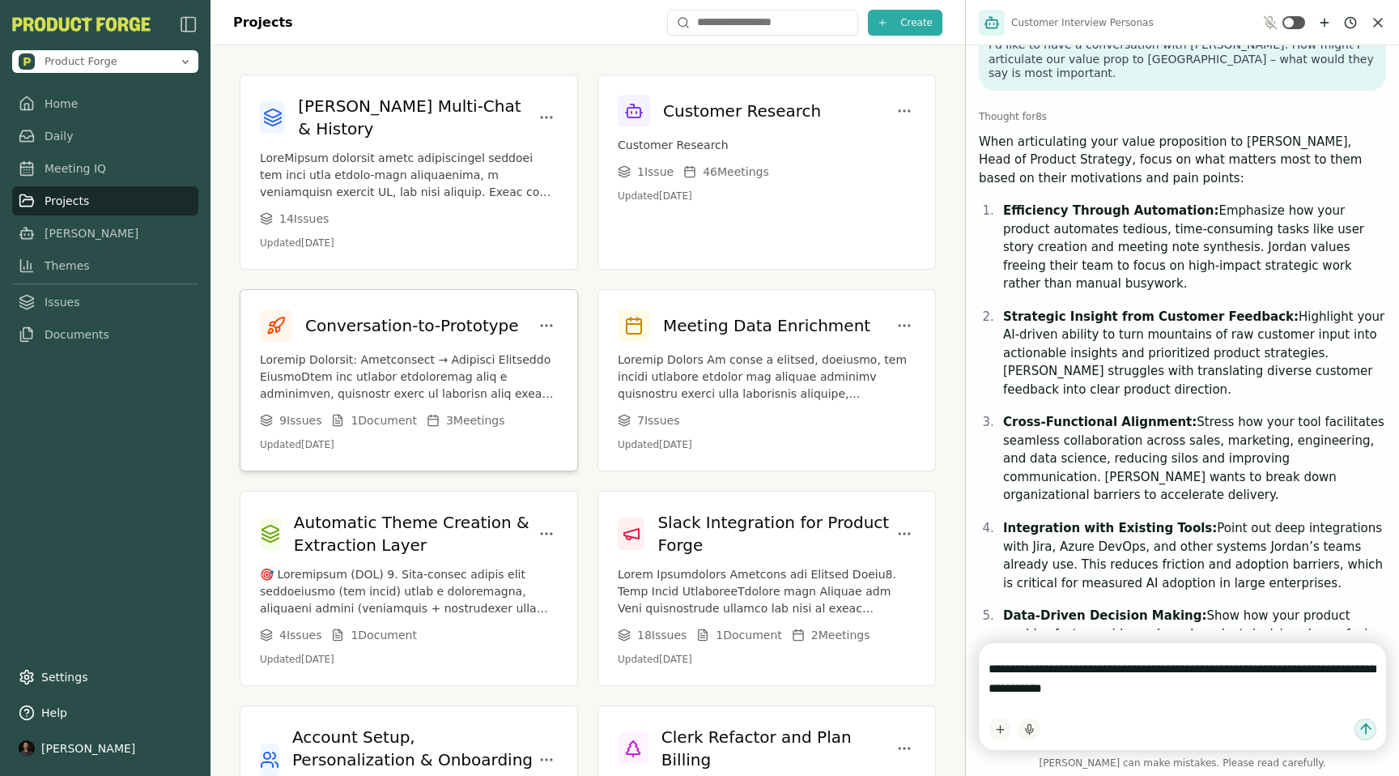
click at [245, 381] on div "Conversation-to-Prototype 9 Issue s 1 Document 3 Meeting s Updated [DATE]" at bounding box center [409, 380] width 337 height 181
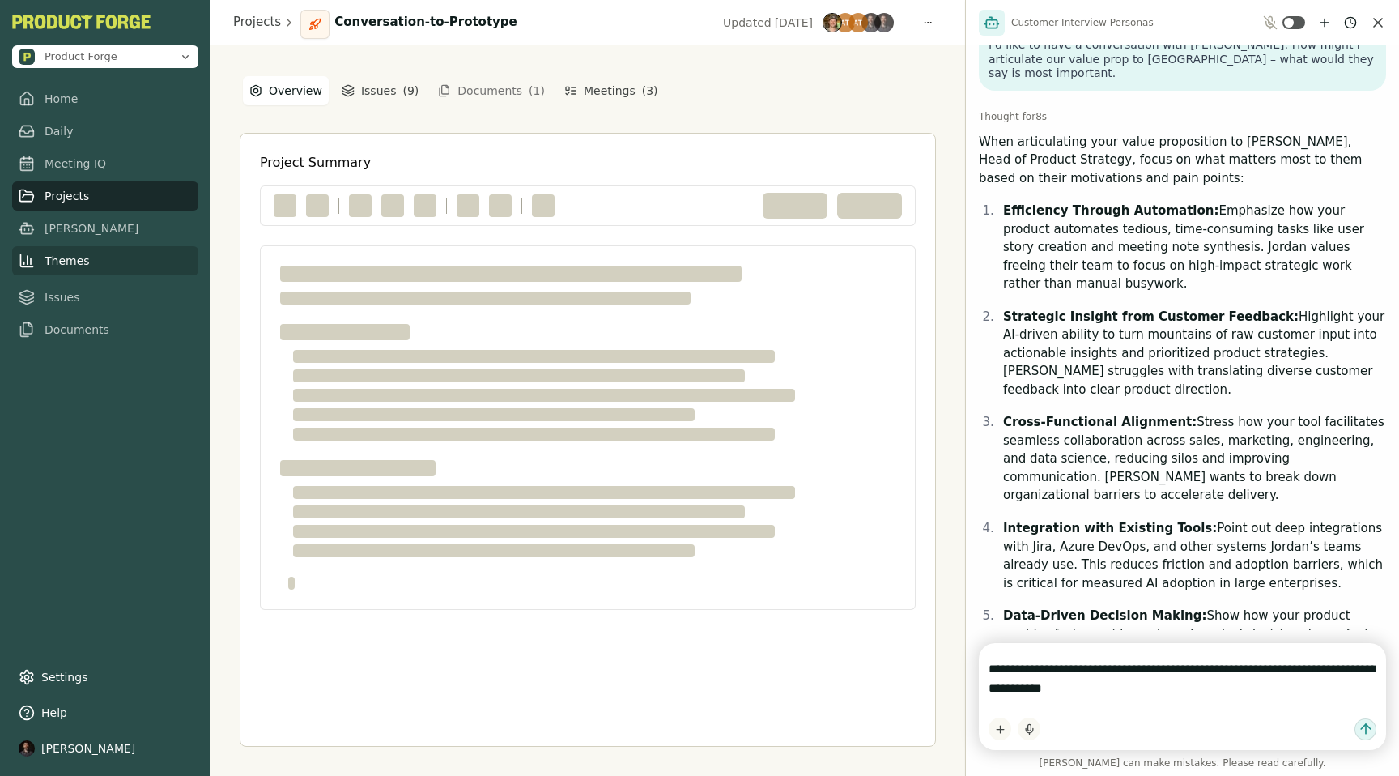
click at [60, 267] on link "Themes" at bounding box center [105, 260] width 186 height 29
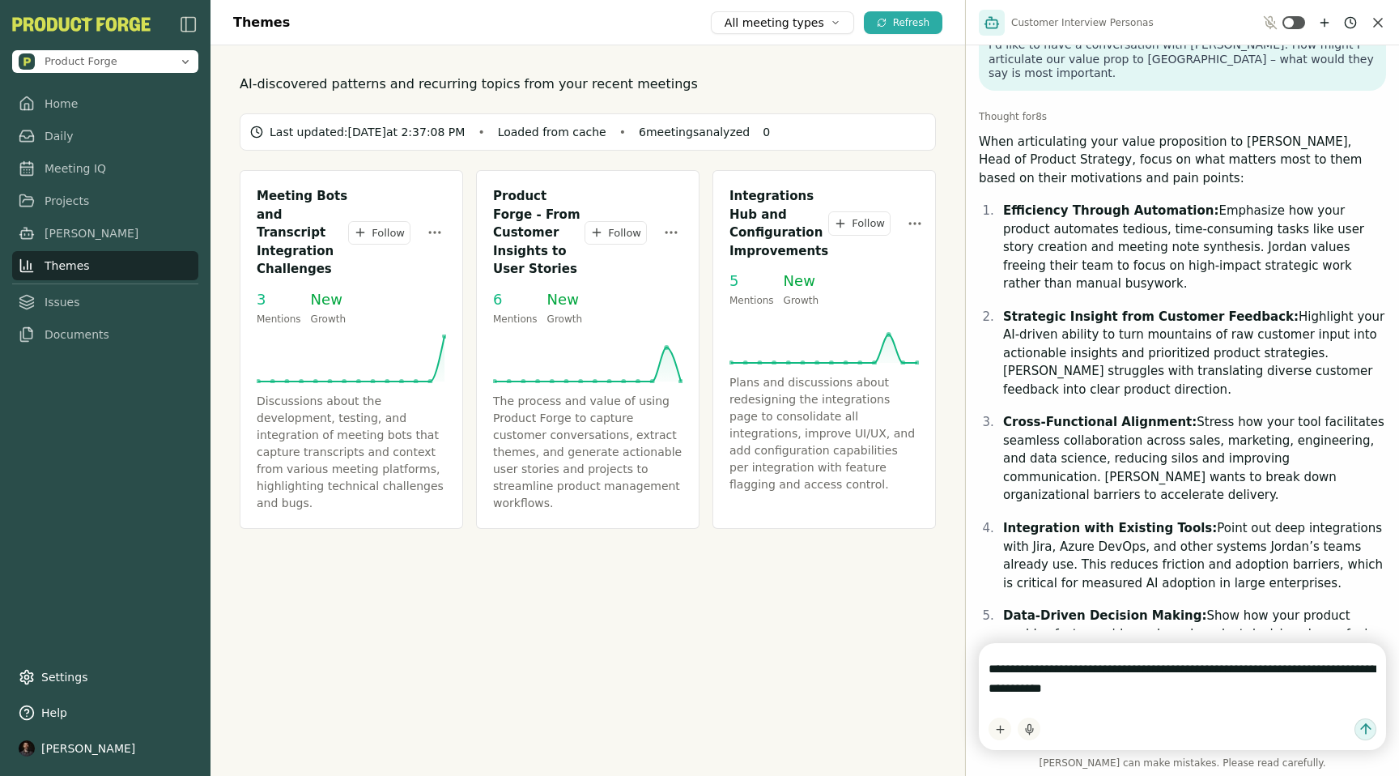
click at [1183, 688] on textarea "**********" at bounding box center [1183, 679] width 388 height 53
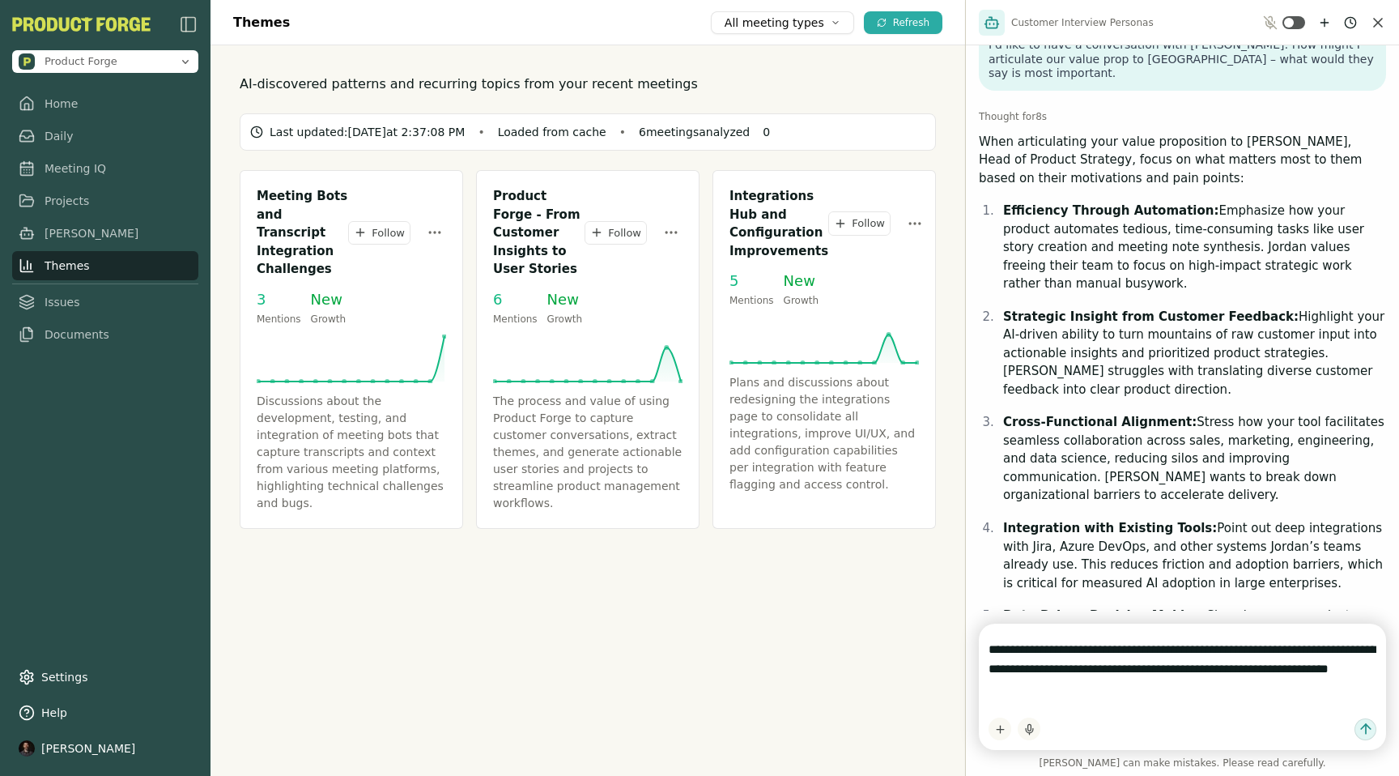
type textarea "**********"
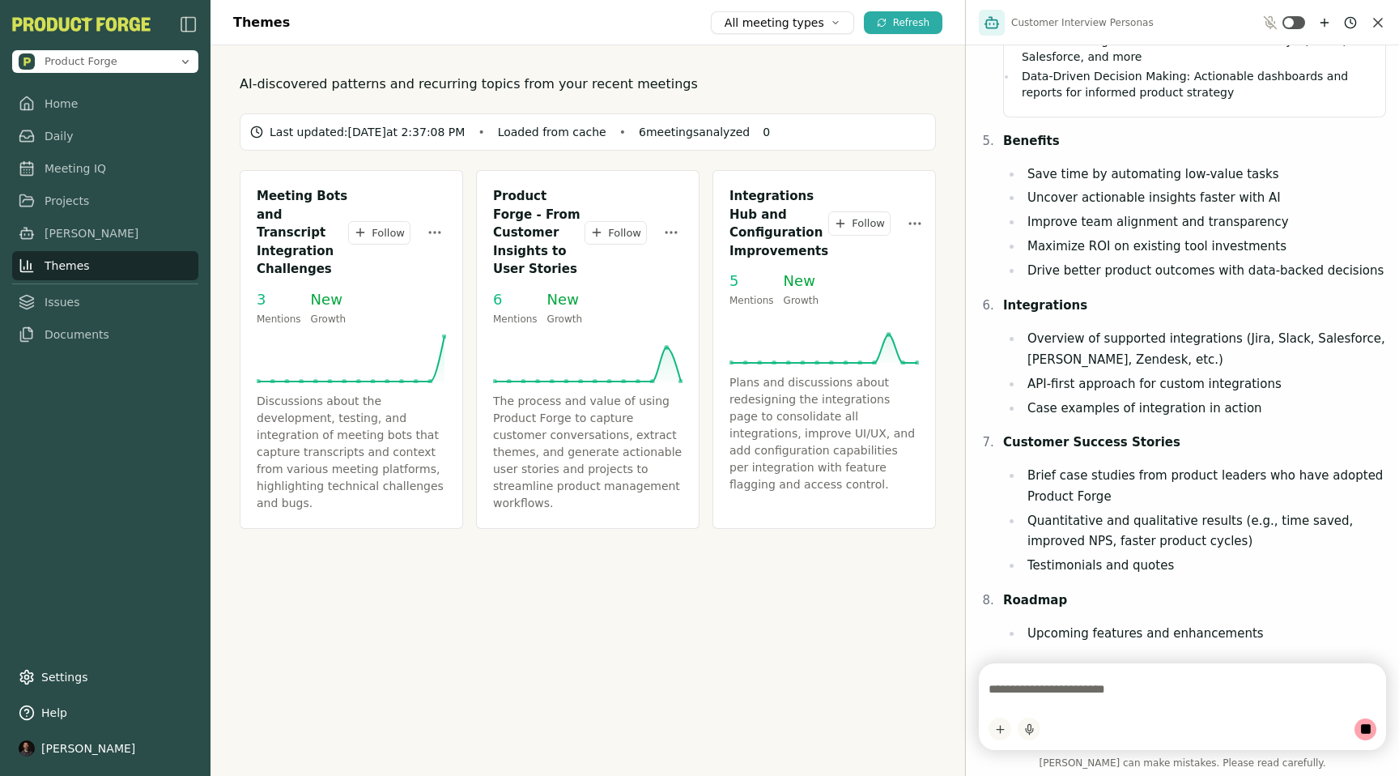
scroll to position [3610, 0]
